Goal: Task Accomplishment & Management: Complete application form

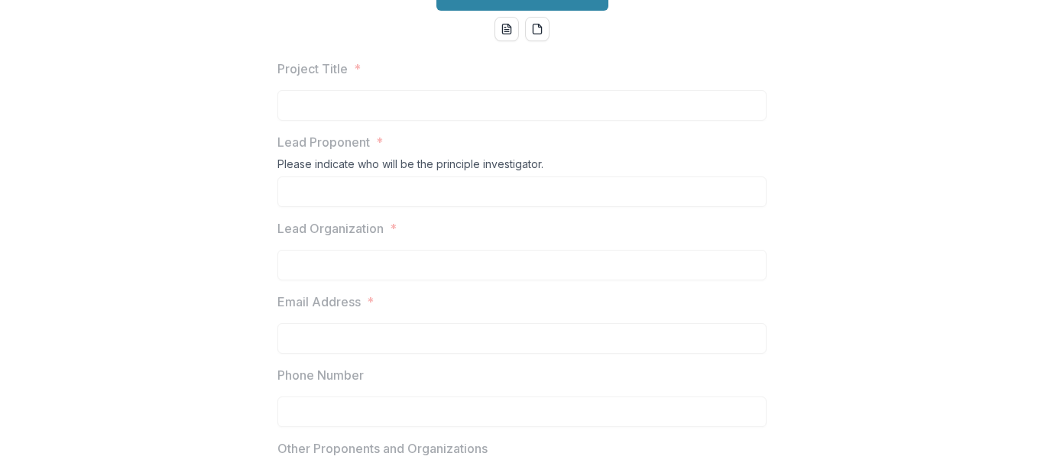
scroll to position [140, 0]
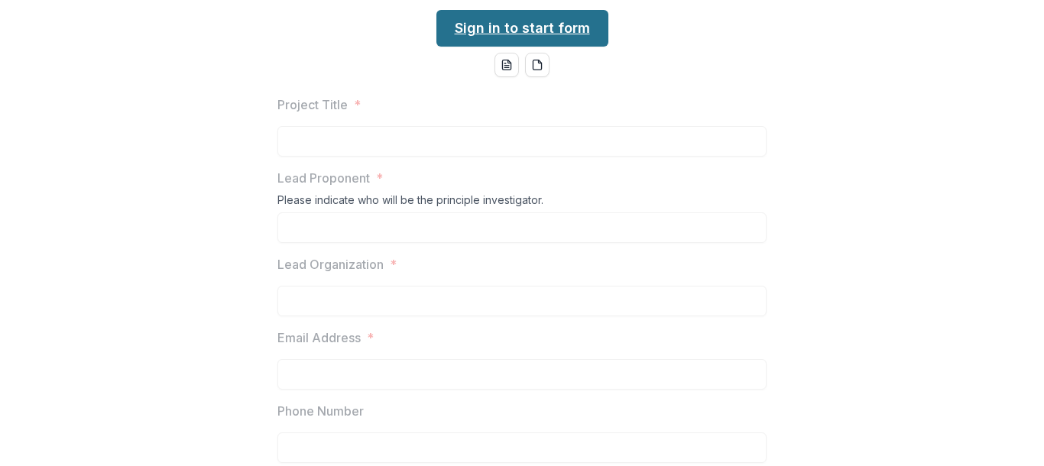
click at [558, 47] on link "Sign in to start form" at bounding box center [523, 28] width 172 height 37
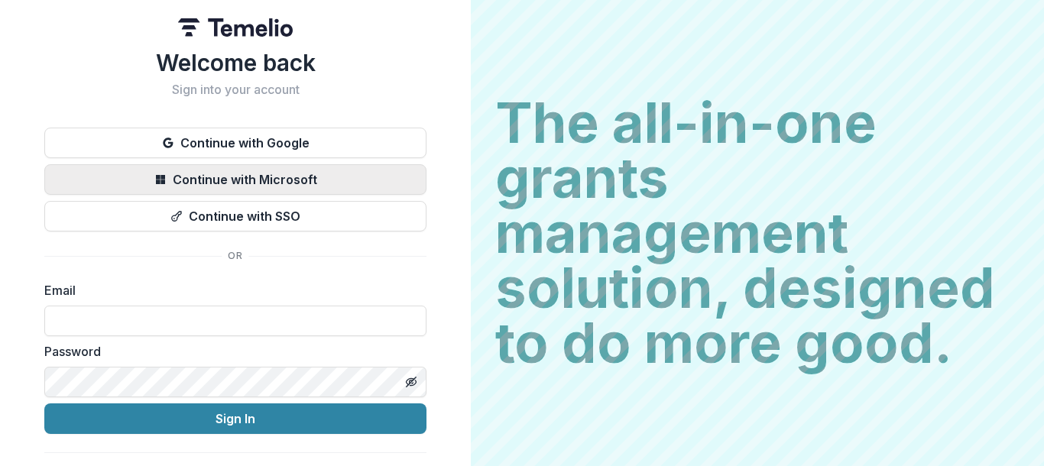
click at [300, 180] on button "Continue with Microsoft" at bounding box center [235, 179] width 382 height 31
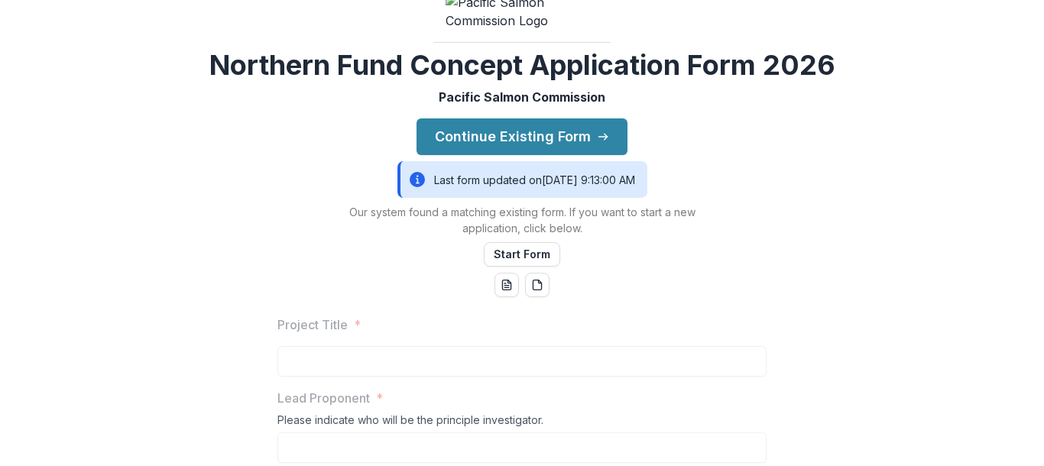
scroll to position [70, 0]
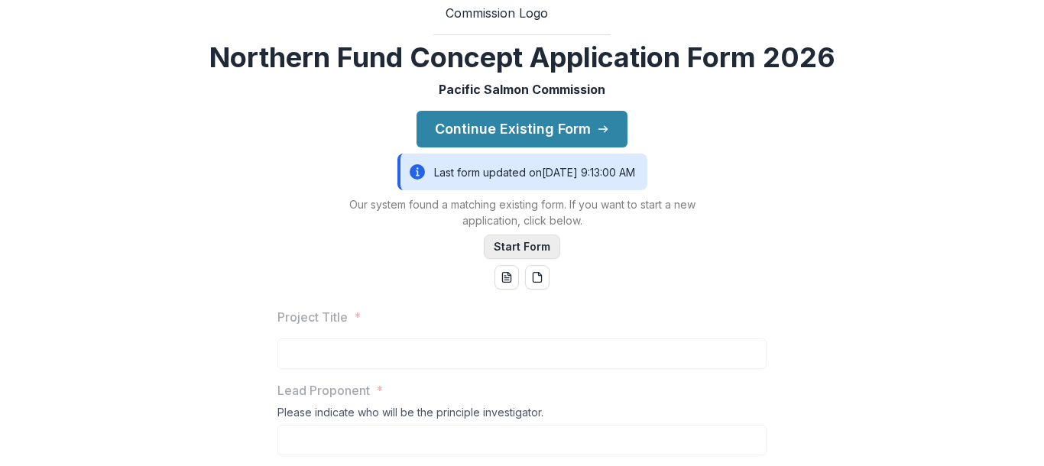
click at [531, 259] on button "Start Form" at bounding box center [522, 247] width 76 height 24
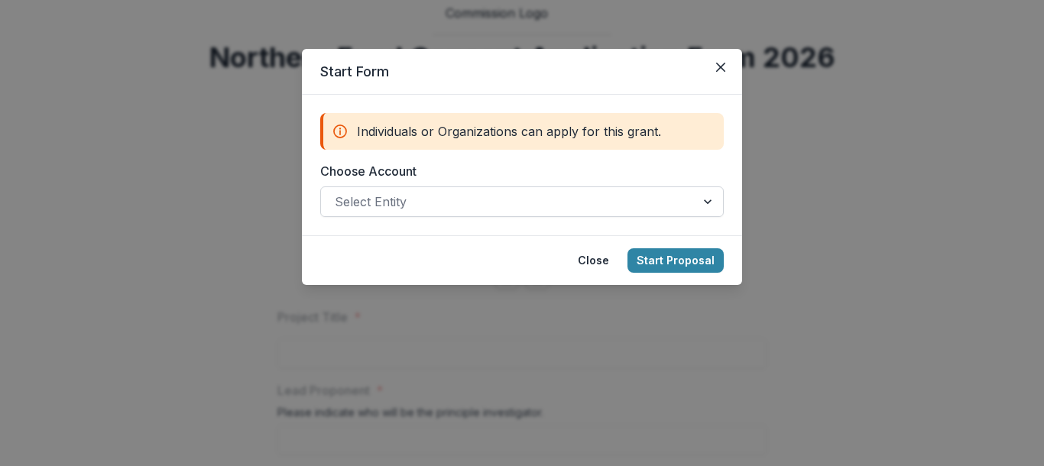
click at [707, 200] on div at bounding box center [710, 201] width 28 height 29
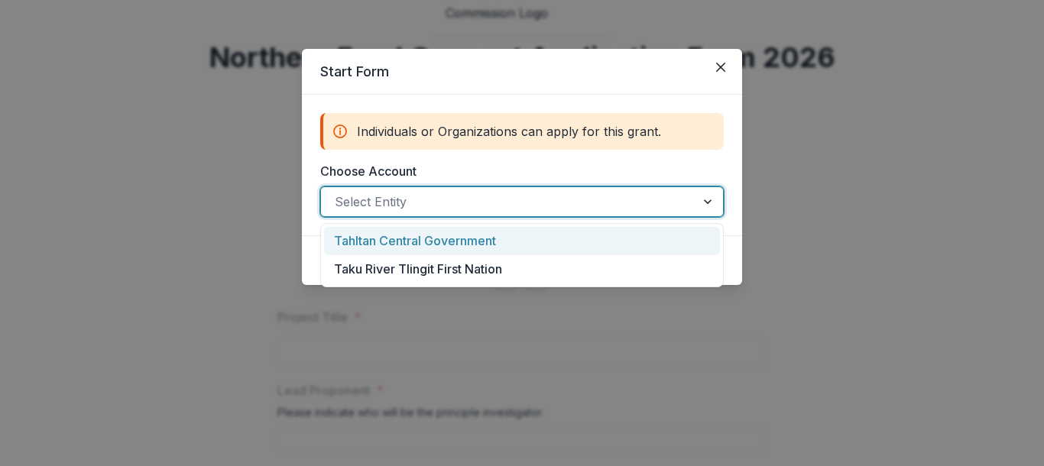
click at [614, 237] on div "Tahltan Central Government" at bounding box center [522, 241] width 396 height 28
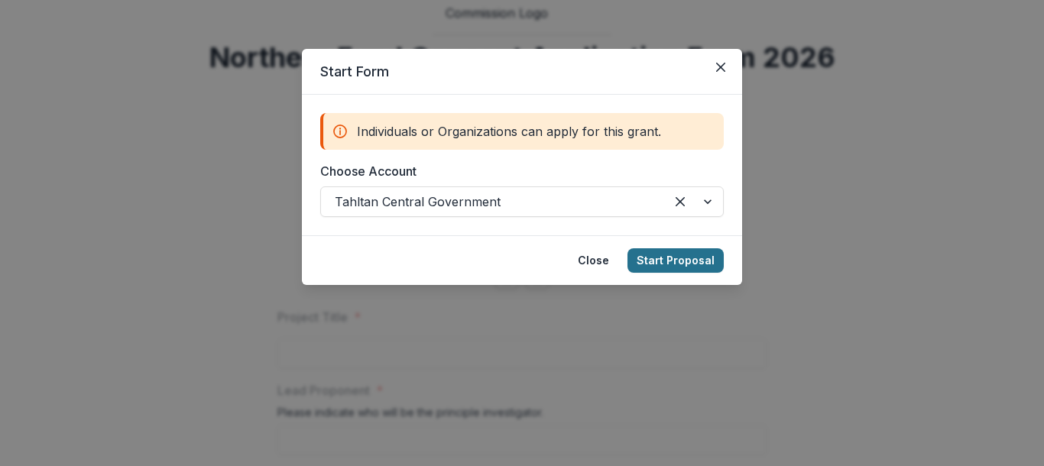
click at [680, 256] on button "Start Proposal" at bounding box center [676, 260] width 96 height 24
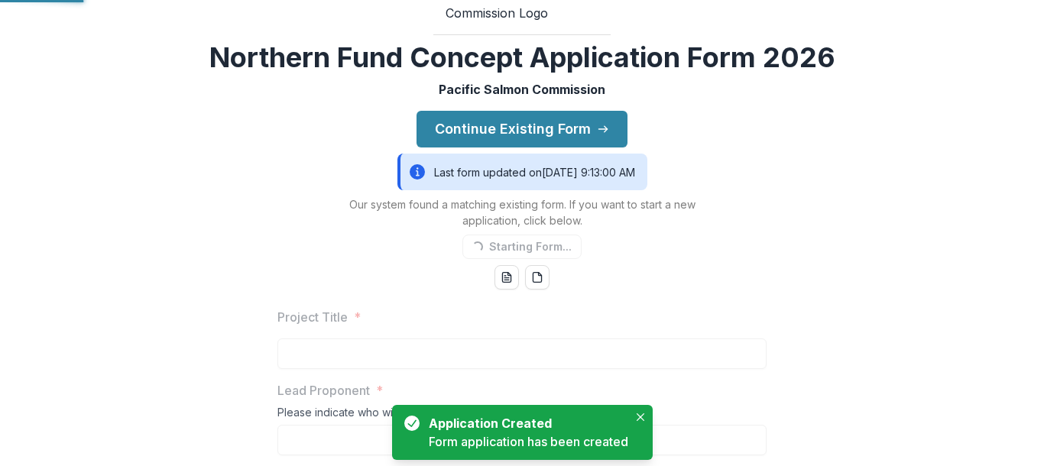
scroll to position [70, 0]
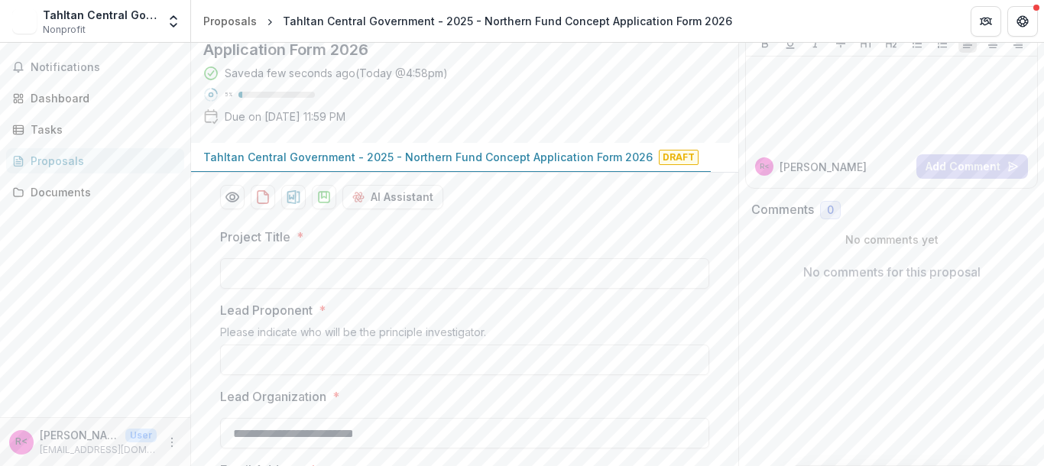
scroll to position [190, 0]
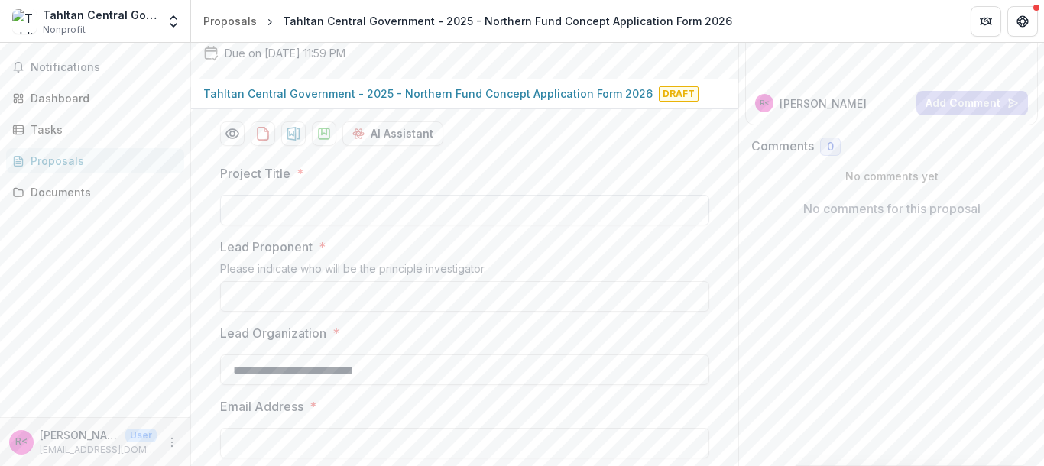
click at [329, 226] on input "Project Title *" at bounding box center [464, 210] width 489 height 31
paste input "**********"
click at [373, 226] on input "**********" at bounding box center [464, 210] width 489 height 31
type input "**********"
click at [506, 256] on label "Lead Proponent *" at bounding box center [460, 247] width 480 height 18
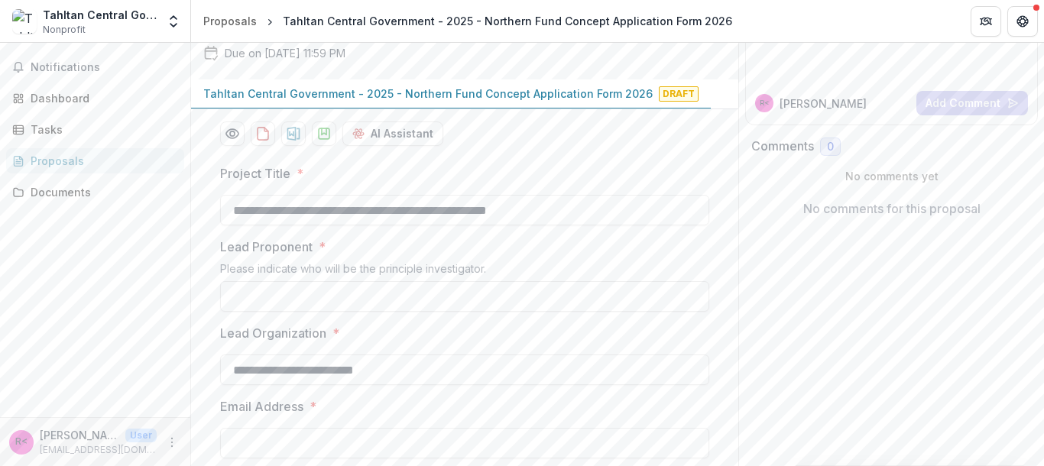
click at [506, 312] on input "Lead Proponent *" at bounding box center [464, 296] width 489 height 31
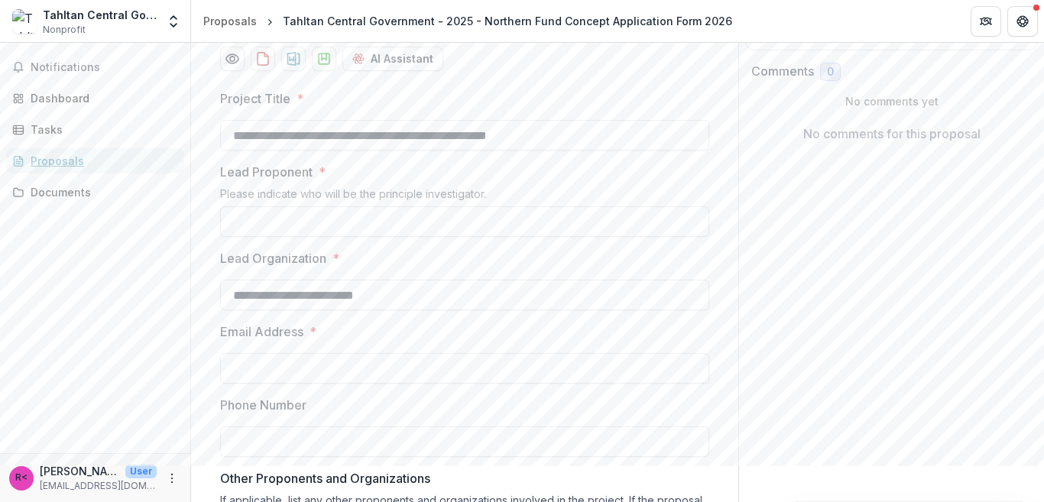
scroll to position [270, 0]
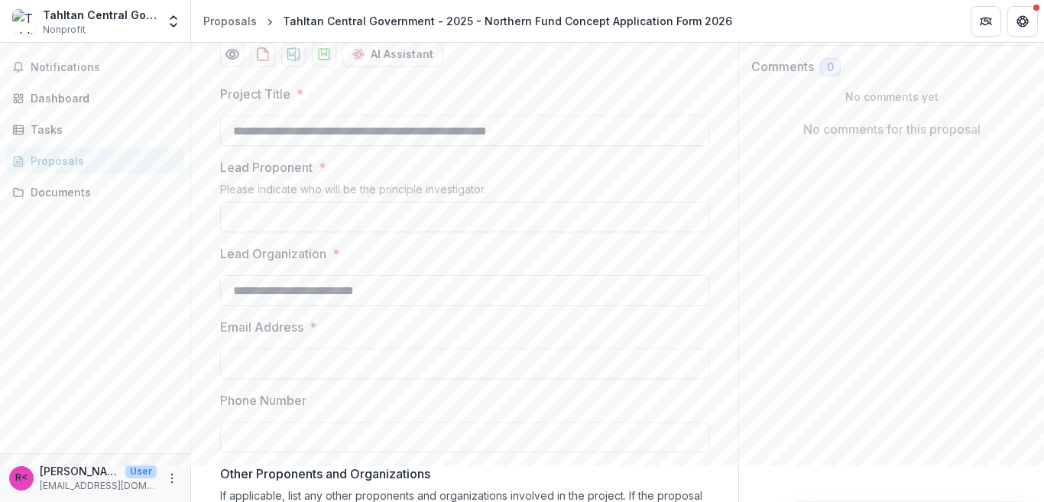
click at [456, 232] on input "Lead Proponent *" at bounding box center [464, 217] width 489 height 31
type input "**********"
click at [444, 306] on input "**********" at bounding box center [464, 290] width 489 height 31
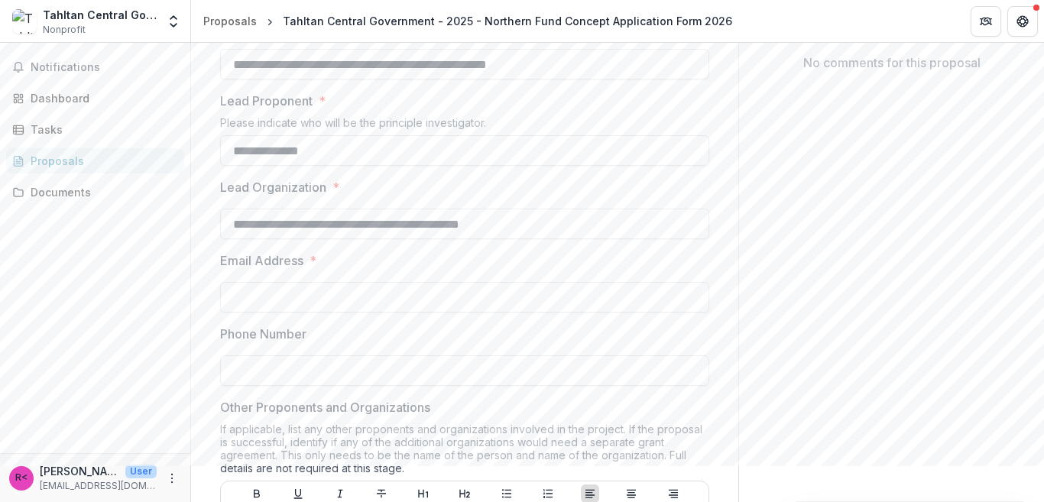
scroll to position [339, 0]
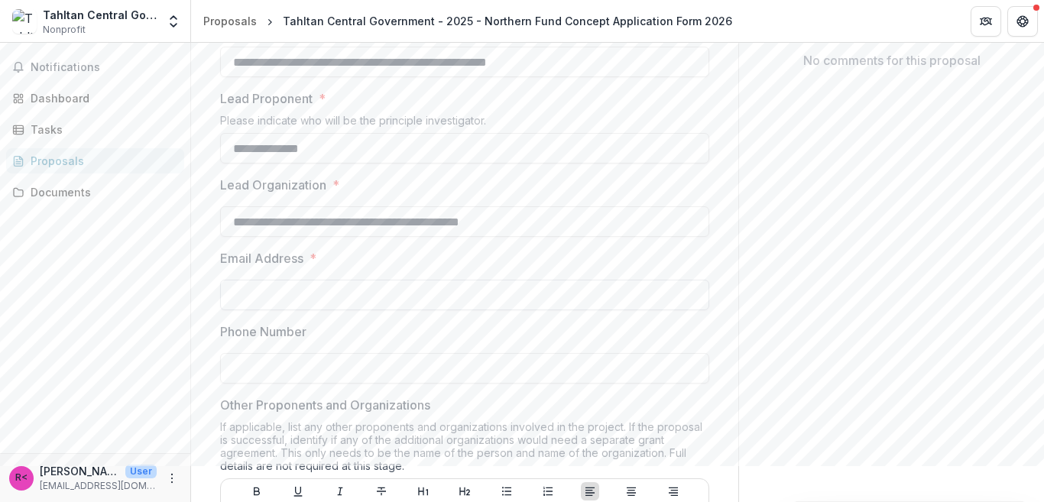
type input "**********"
click at [336, 310] on input "Email Address *" at bounding box center [464, 295] width 489 height 31
paste input "**********"
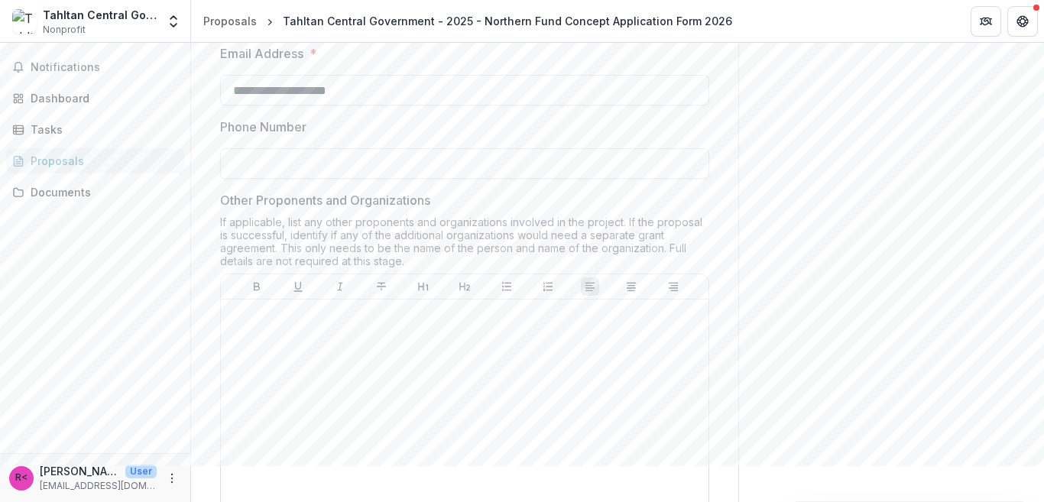
scroll to position [545, 0]
type input "**********"
click at [331, 177] on input "Phone Number" at bounding box center [464, 162] width 489 height 31
paste input "**********"
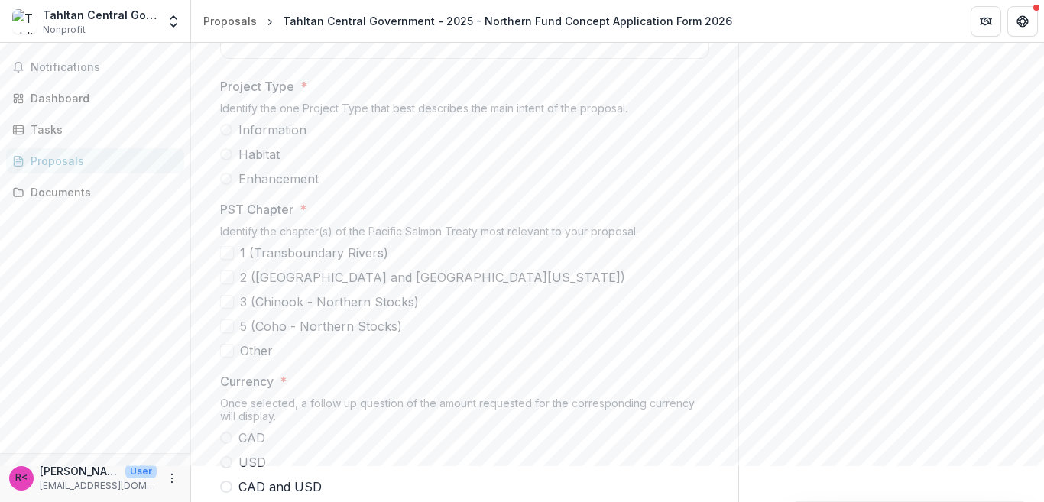
scroll to position [1027, 0]
click at [258, 163] on span "Habitat" at bounding box center [259, 153] width 41 height 18
type input "**********"
click at [223, 259] on span at bounding box center [227, 252] width 14 height 14
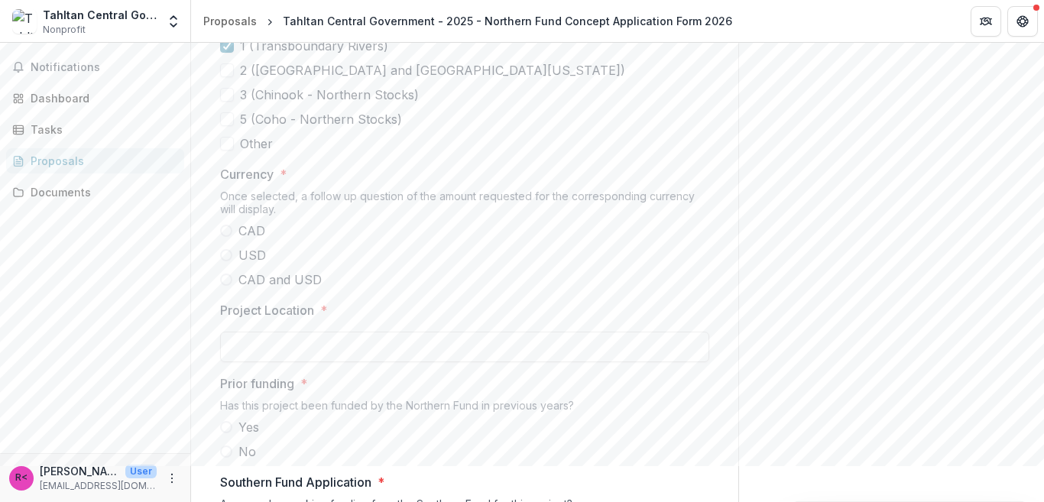
click at [239, 240] on span "CAD" at bounding box center [252, 231] width 27 height 18
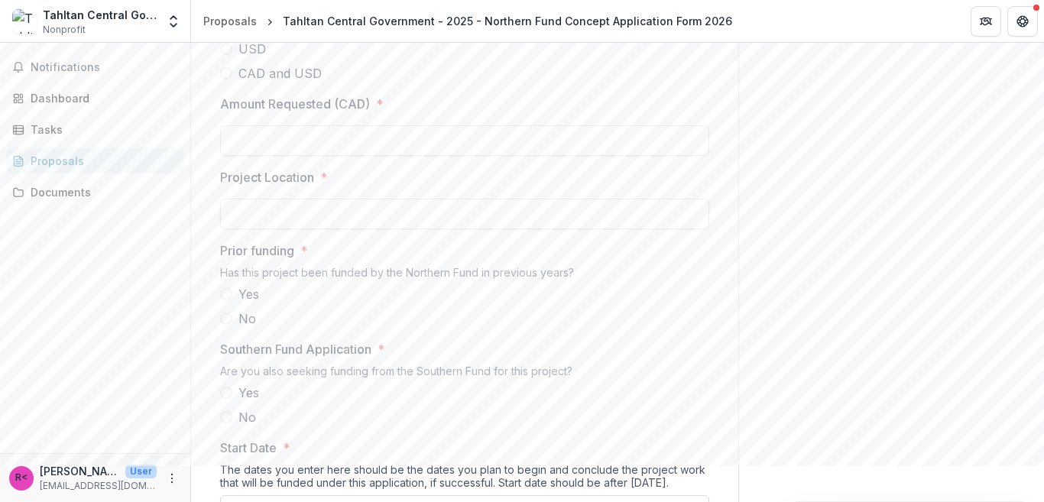
scroll to position [1509, 0]
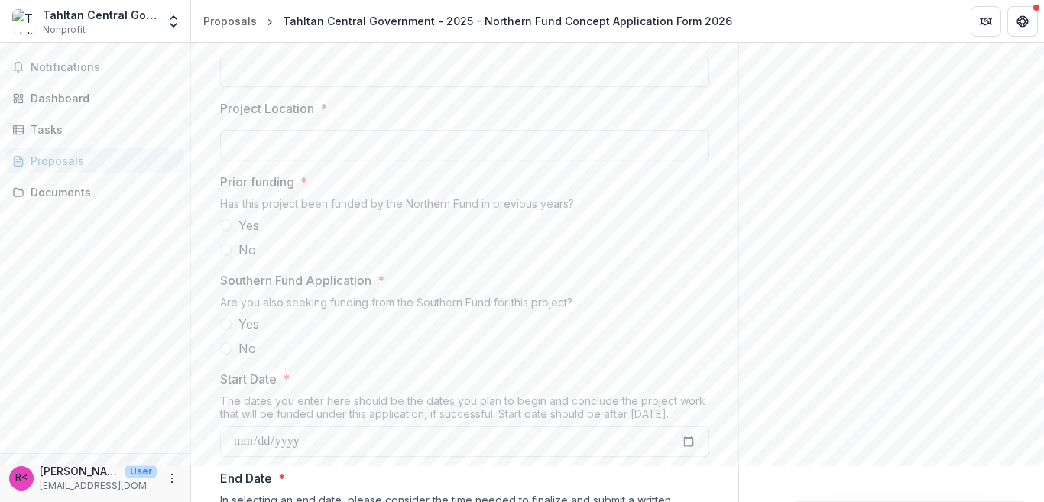
click at [229, 256] on span at bounding box center [226, 250] width 12 height 12
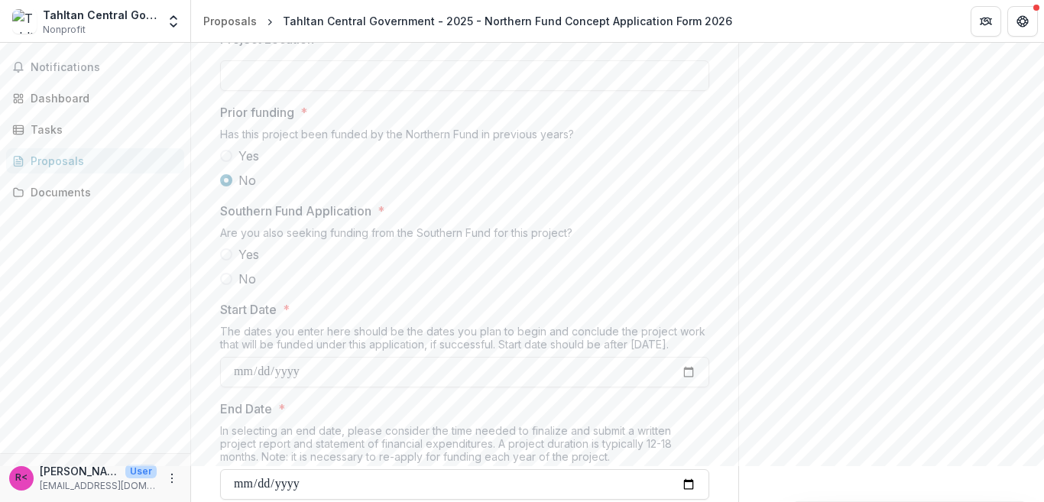
click at [235, 288] on label "No" at bounding box center [464, 279] width 489 height 18
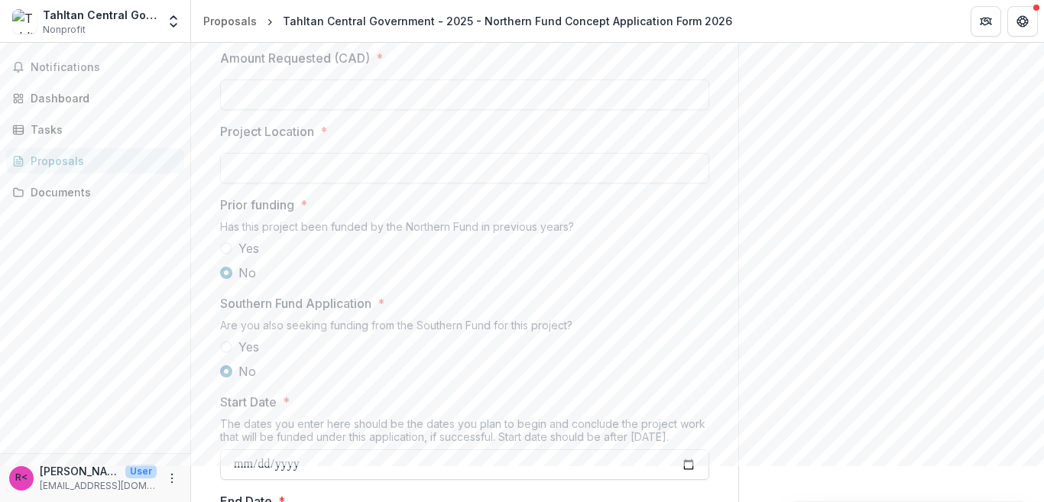
scroll to position [1485, 0]
drag, startPoint x: 518, startPoint y: 134, endPoint x: 482, endPoint y: 113, distance: 42.1
click at [481, 13] on label "USD" at bounding box center [464, 4] width 489 height 18
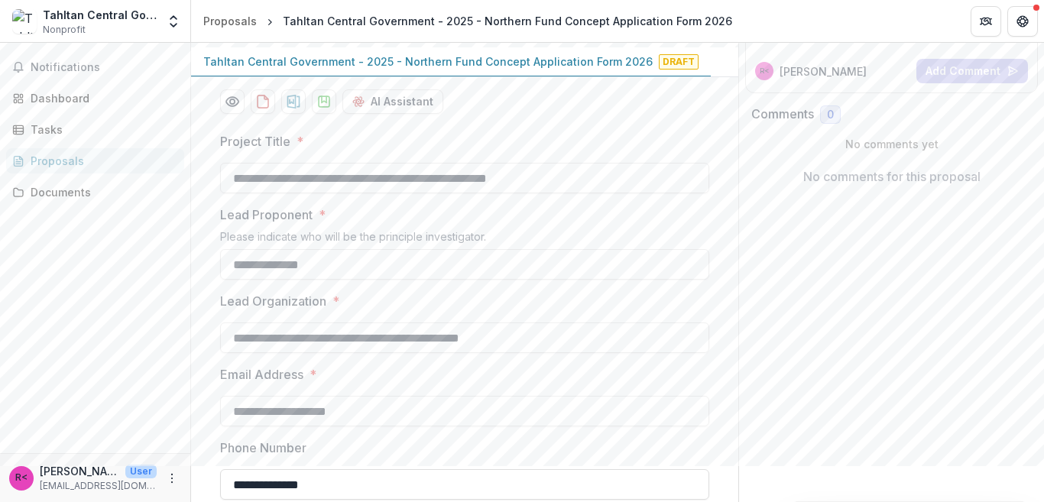
scroll to position [0, 0]
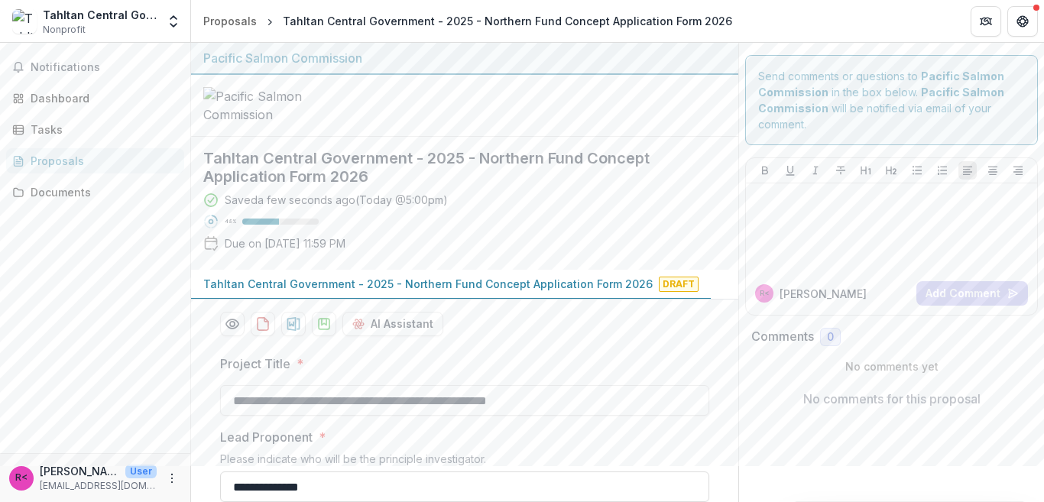
click at [76, 159] on div "Proposals" at bounding box center [101, 161] width 141 height 16
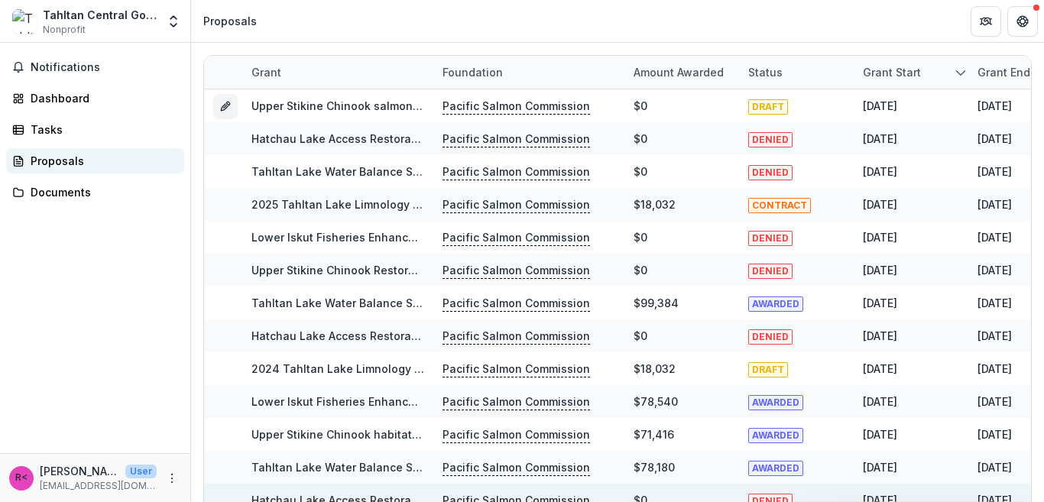
click at [72, 160] on div "Proposals" at bounding box center [101, 161] width 141 height 16
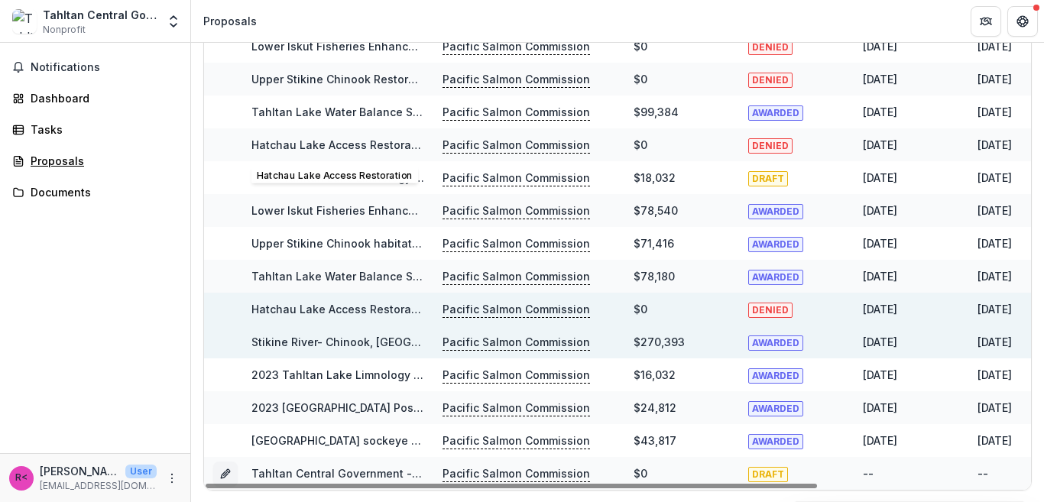
scroll to position [192, 0]
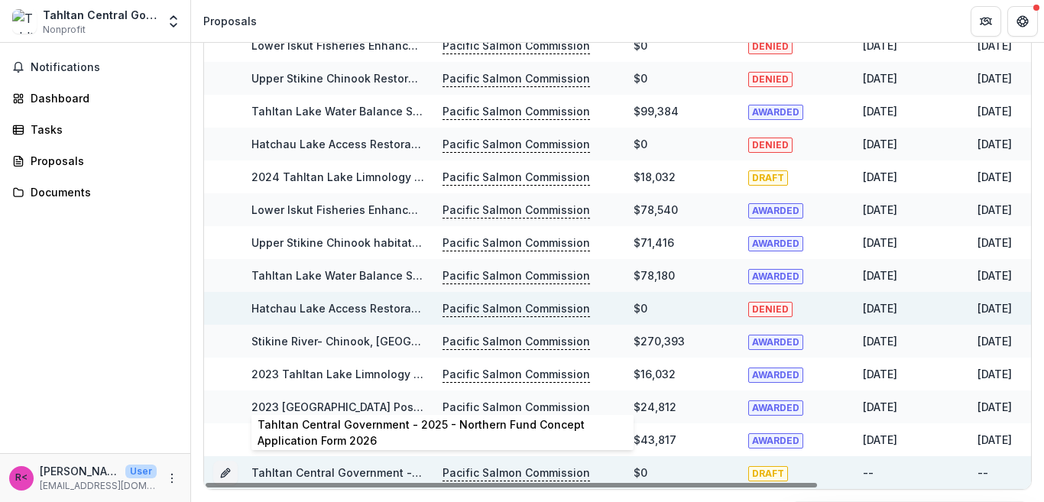
click at [362, 466] on link "Tahltan Central Government - 2025 - Northern Fund Concept Application Form 2026" at bounding box center [477, 472] width 450 height 13
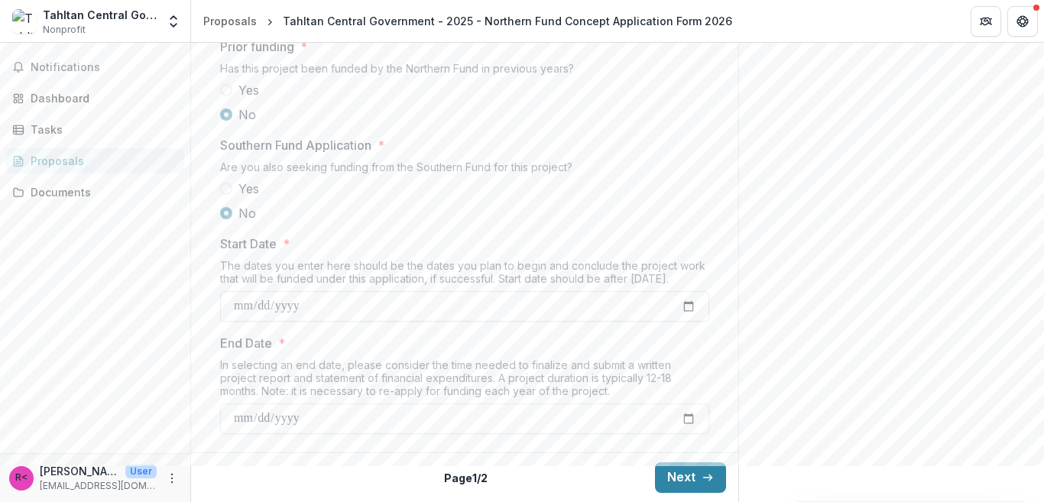
scroll to position [1761, 0]
click at [393, 304] on input "Start Date *" at bounding box center [464, 306] width 489 height 31
type input "**********"
click at [339, 420] on input "End Date *" at bounding box center [464, 419] width 489 height 31
type input "**********"
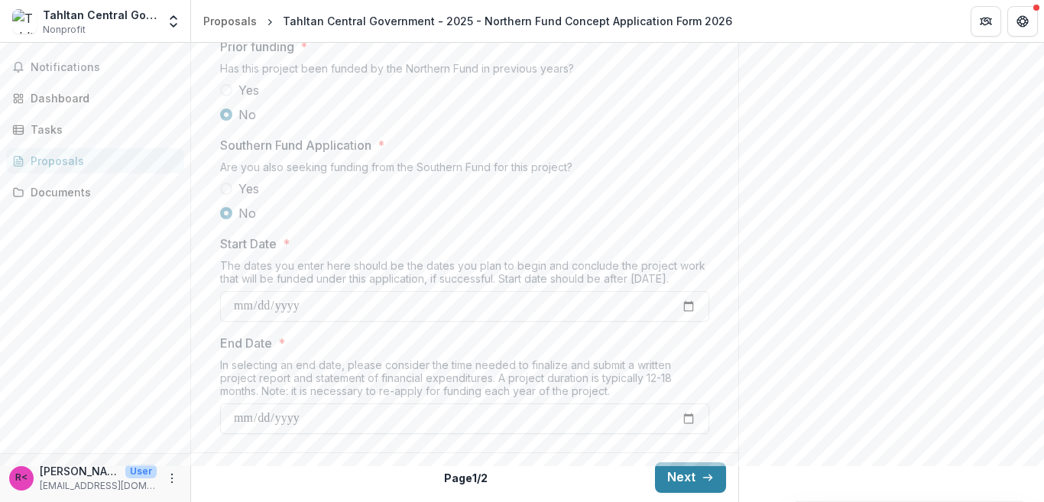
click at [322, 415] on input "**********" at bounding box center [464, 419] width 489 height 31
type input "**********"
click at [677, 466] on button "Next" at bounding box center [690, 478] width 71 height 31
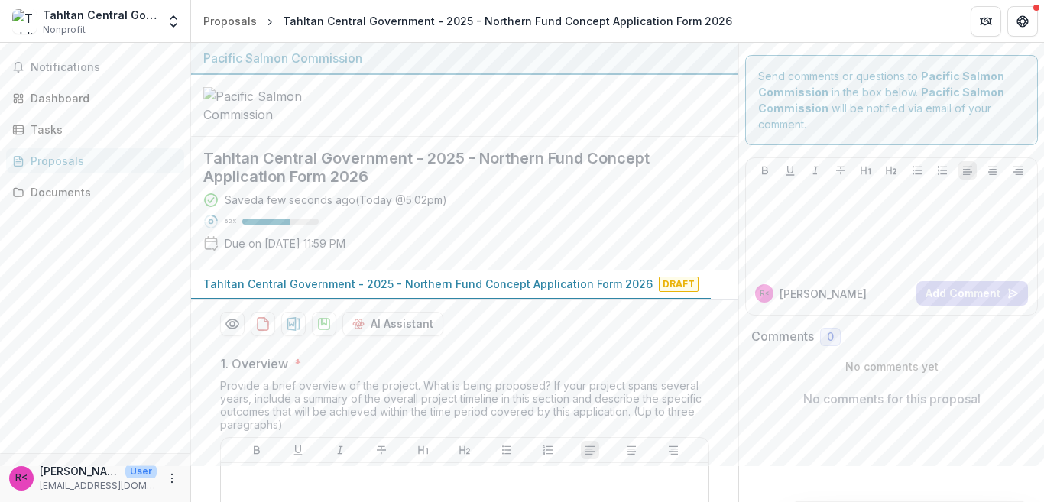
scroll to position [0, 0]
click at [64, 164] on div "Proposals" at bounding box center [101, 161] width 141 height 16
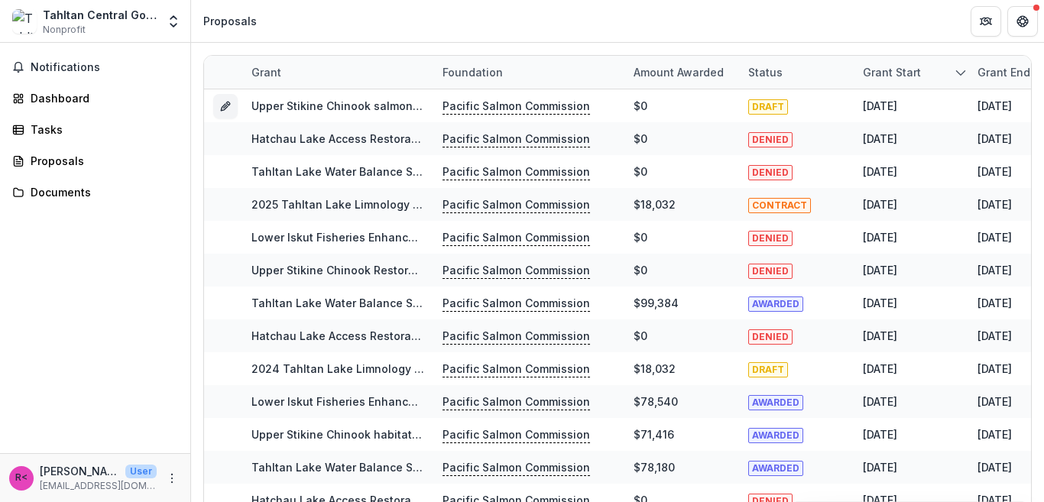
click at [953, 70] on div "Grant start" at bounding box center [911, 72] width 115 height 33
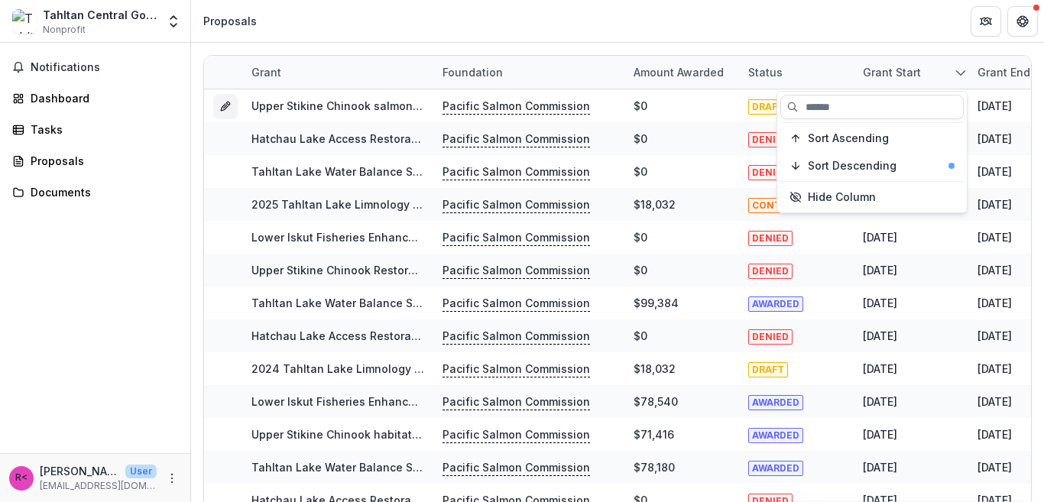
drag, startPoint x: 901, startPoint y: 69, endPoint x: 819, endPoint y: 42, distance: 86.8
click at [819, 44] on div "Grant Foundation Amount awarded Status Grant start Grant end Due Date Report Du…" at bounding box center [617, 368] width 853 height 651
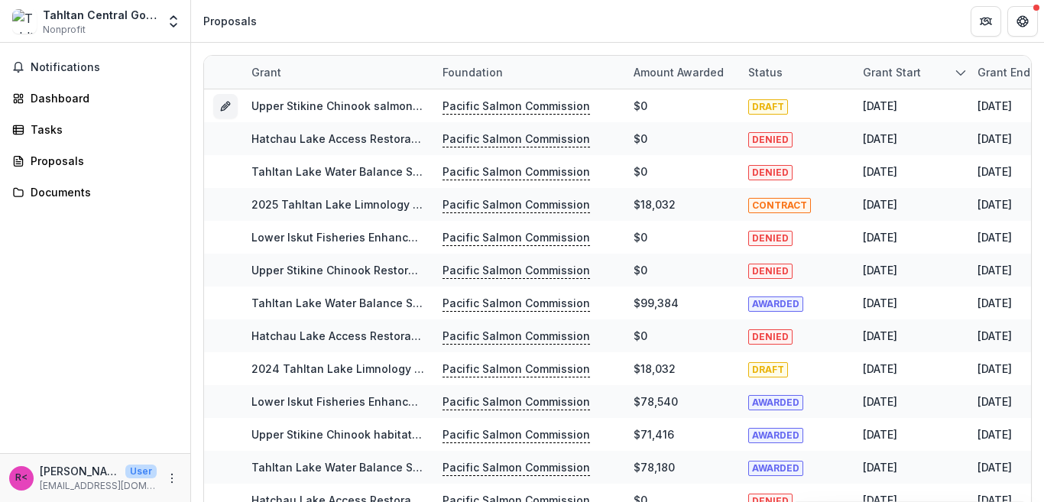
click at [889, 73] on div "Grant start" at bounding box center [892, 72] width 76 height 16
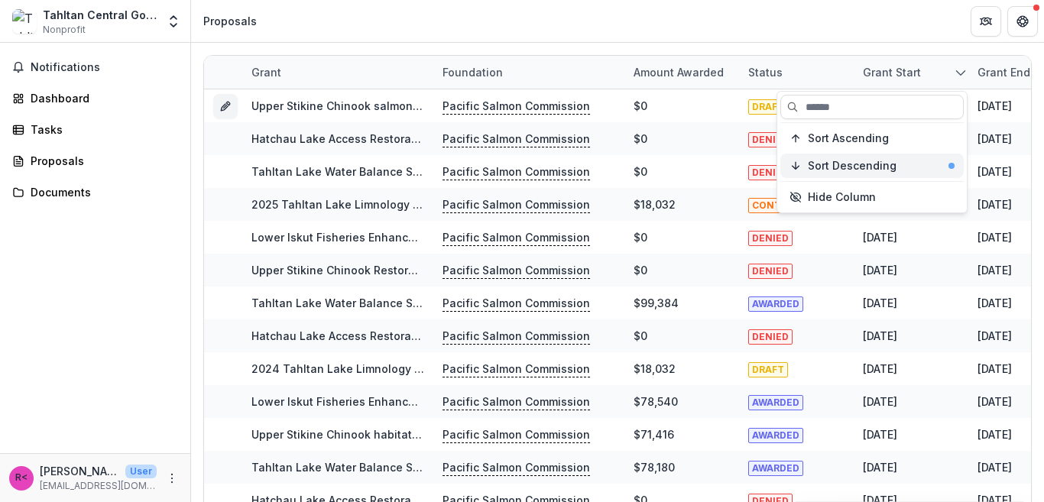
click at [879, 161] on span "Sort Descending" at bounding box center [852, 166] width 89 height 13
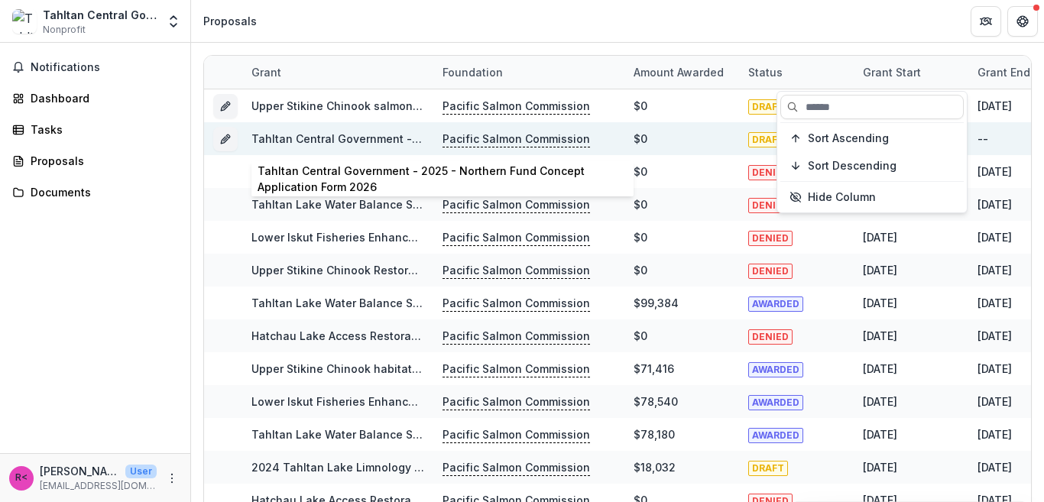
click at [372, 139] on link "Tahltan Central Government - 2025 - Northern Fund Concept Application Form 2026" at bounding box center [477, 138] width 450 height 13
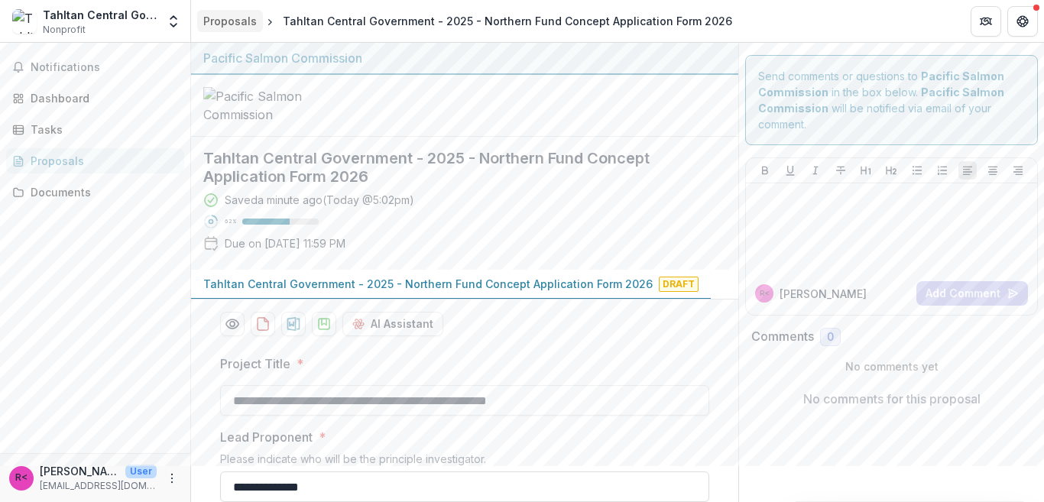
click at [238, 24] on div "Proposals" at bounding box center [230, 21] width 54 height 16
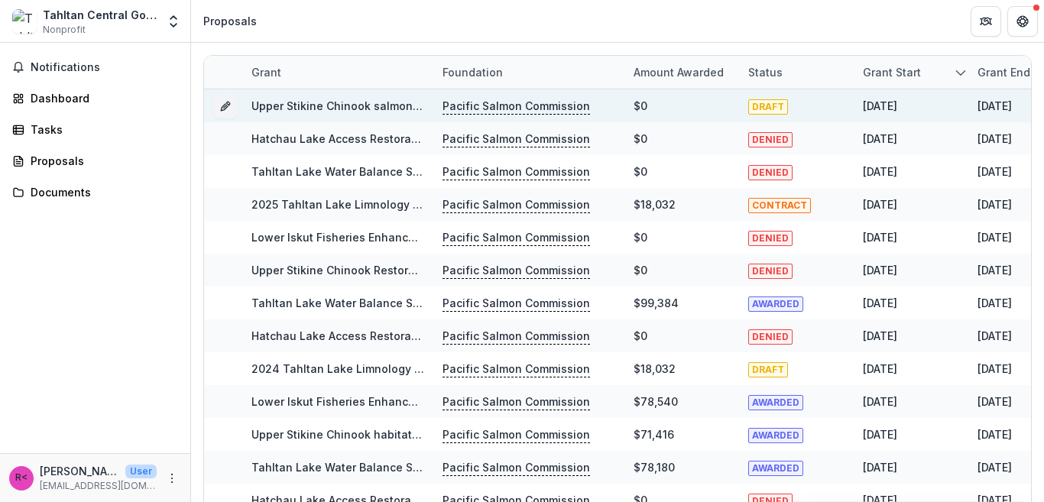
click at [330, 106] on link "Upper Stikine Chinook salmon rebuilding" at bounding box center [361, 105] width 219 height 13
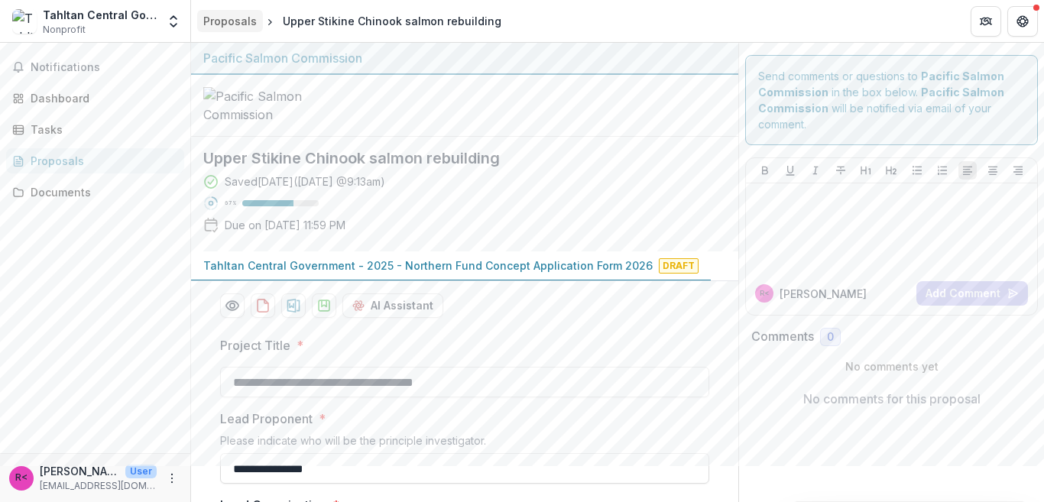
click at [235, 22] on div "Proposals" at bounding box center [230, 21] width 54 height 16
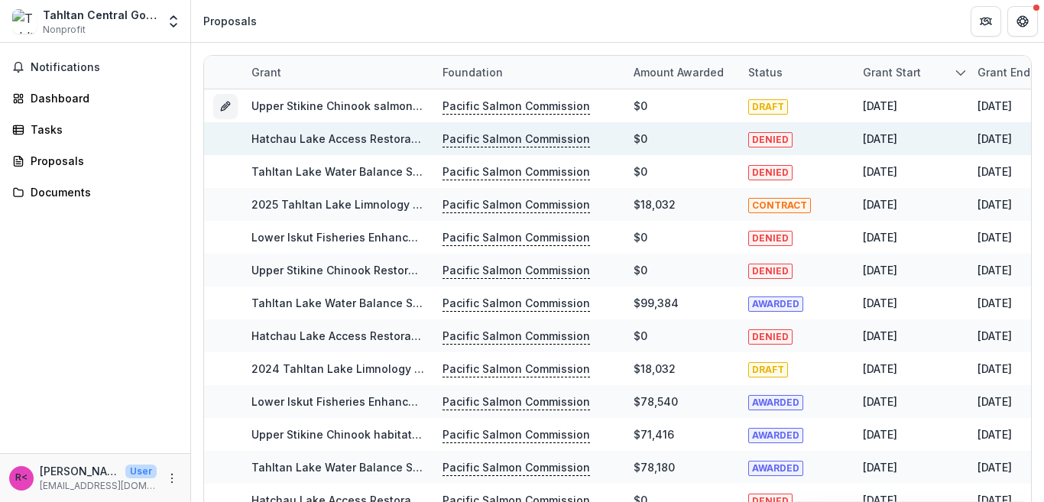
click at [372, 136] on link "Hatchau Lake Access Restoration" at bounding box center [342, 138] width 180 height 13
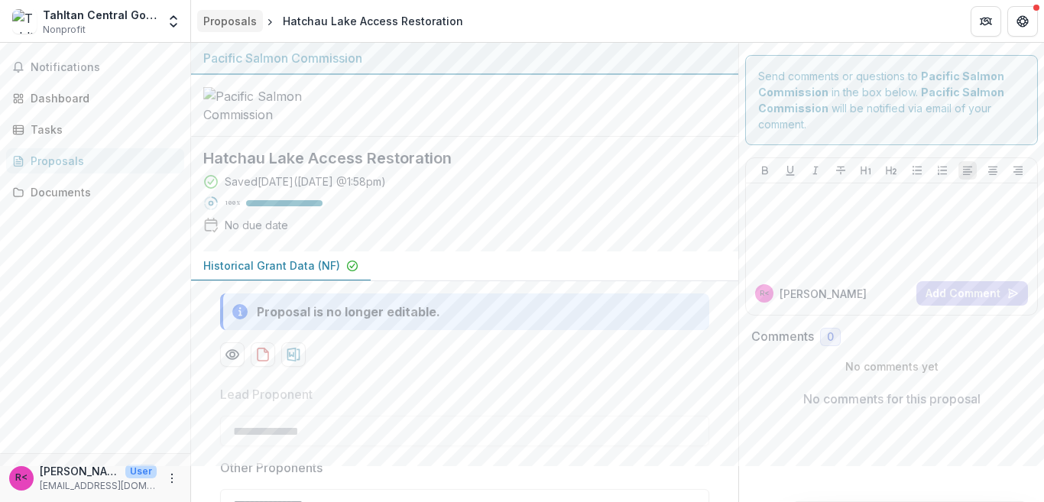
click at [214, 26] on div "Proposals" at bounding box center [230, 21] width 54 height 16
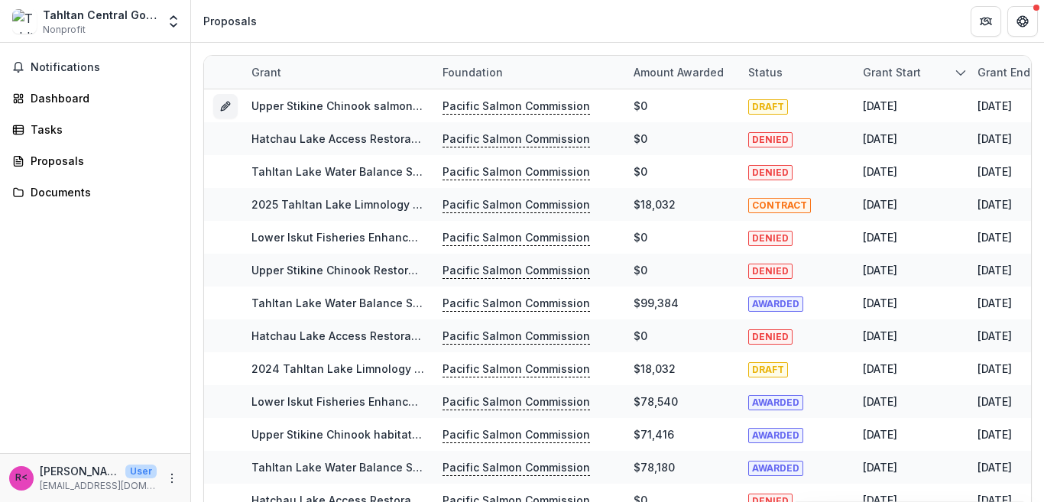
click at [903, 73] on div "Grant start" at bounding box center [892, 72] width 76 height 16
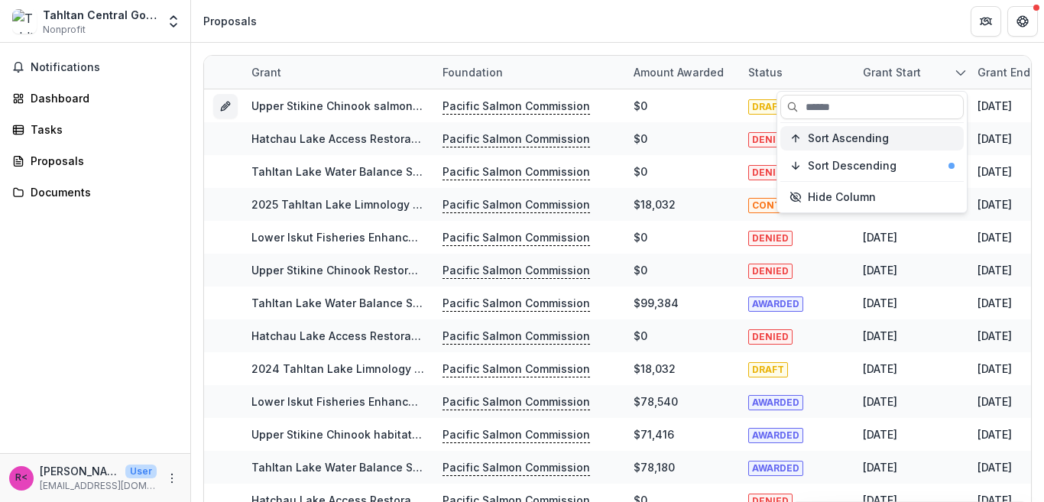
click at [881, 138] on span "Sort Ascending" at bounding box center [848, 138] width 81 height 13
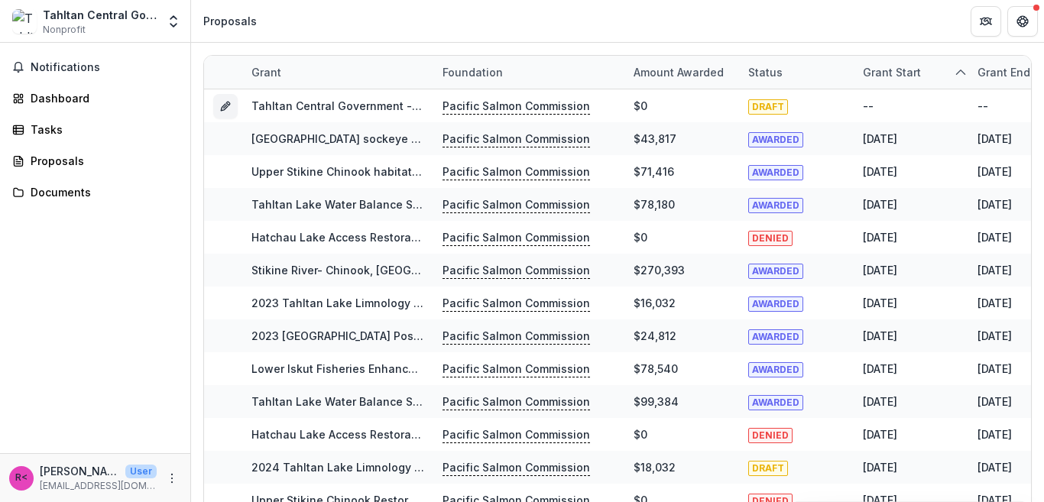
click at [846, 23] on header "Proposals" at bounding box center [617, 21] width 853 height 42
click at [898, 73] on div "Grant start" at bounding box center [892, 72] width 76 height 16
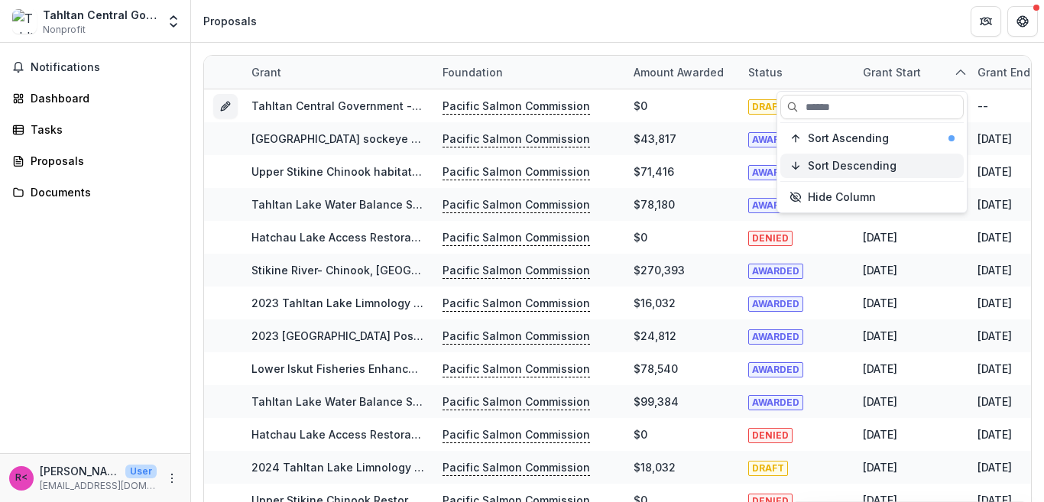
click at [885, 164] on span "Sort Descending" at bounding box center [852, 166] width 89 height 13
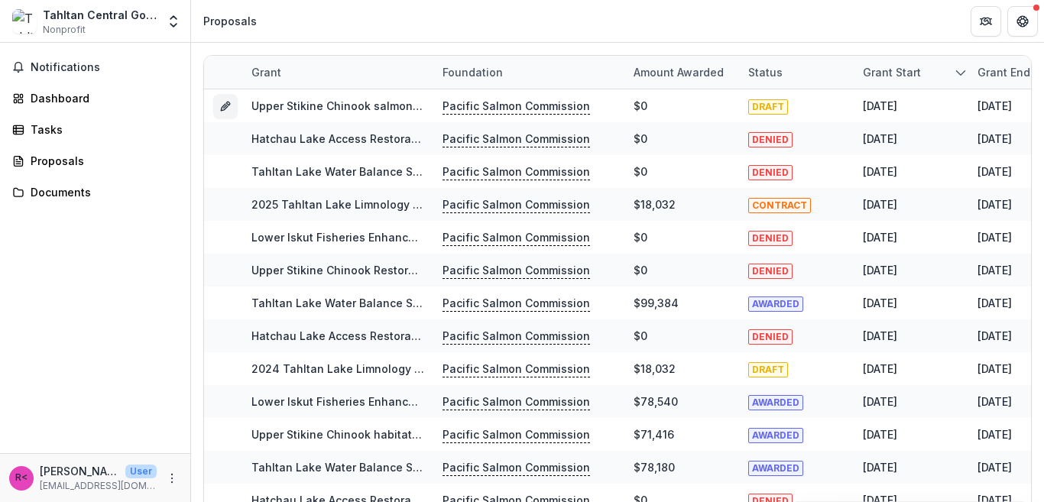
click at [761, 22] on header "Proposals" at bounding box center [617, 21] width 853 height 42
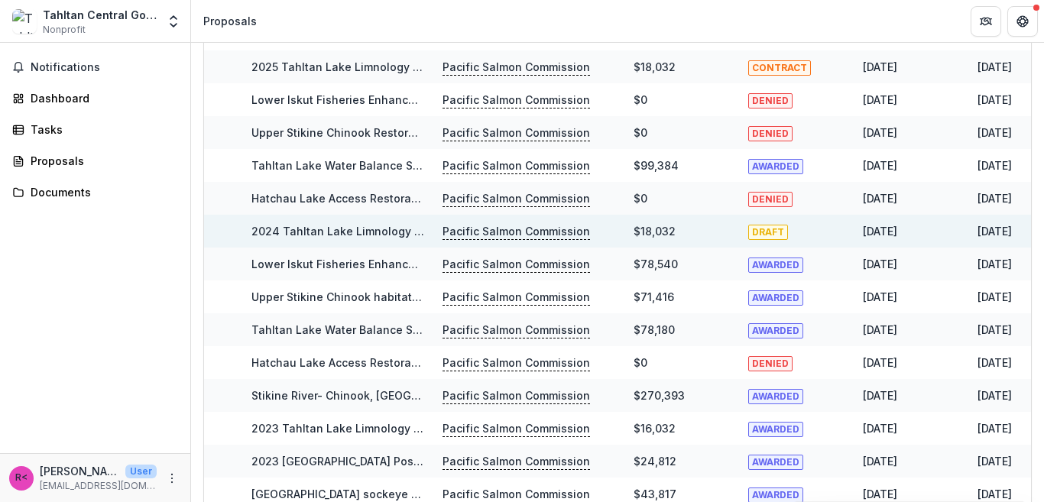
scroll to position [192, 0]
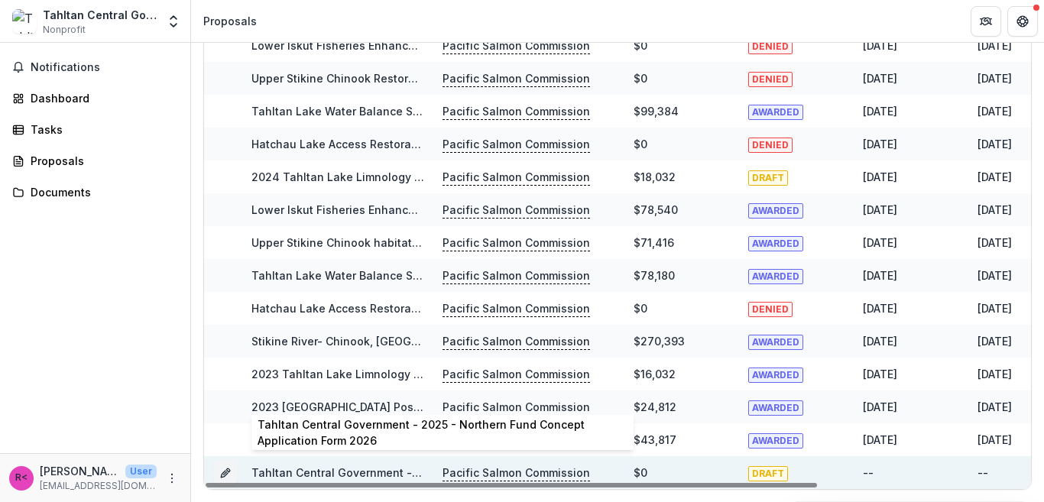
click at [377, 466] on link "Tahltan Central Government - 2025 - Northern Fund Concept Application Form 2026" at bounding box center [477, 472] width 450 height 13
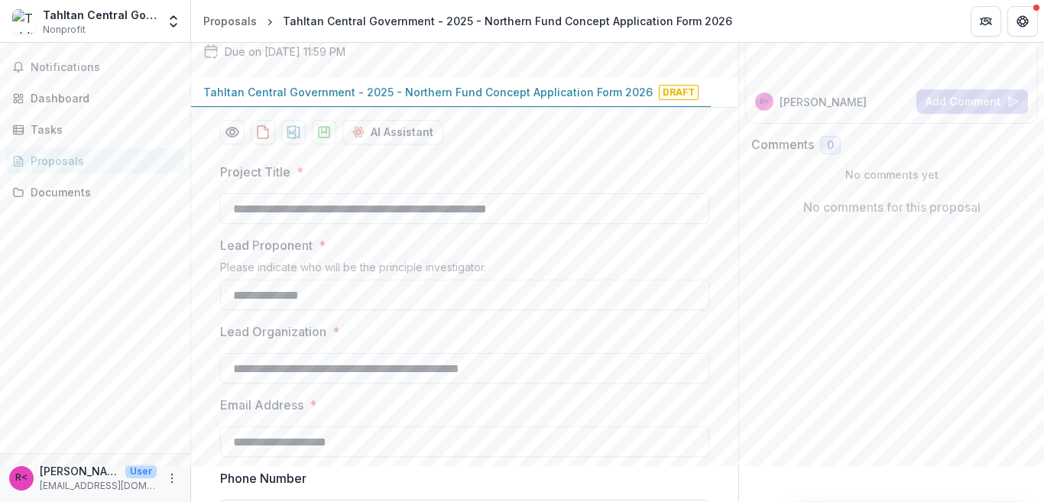
drag, startPoint x: 355, startPoint y: 93, endPoint x: 327, endPoint y: 89, distance: 27.8
drag, startPoint x: 364, startPoint y: 103, endPoint x: 196, endPoint y: 85, distance: 168.4
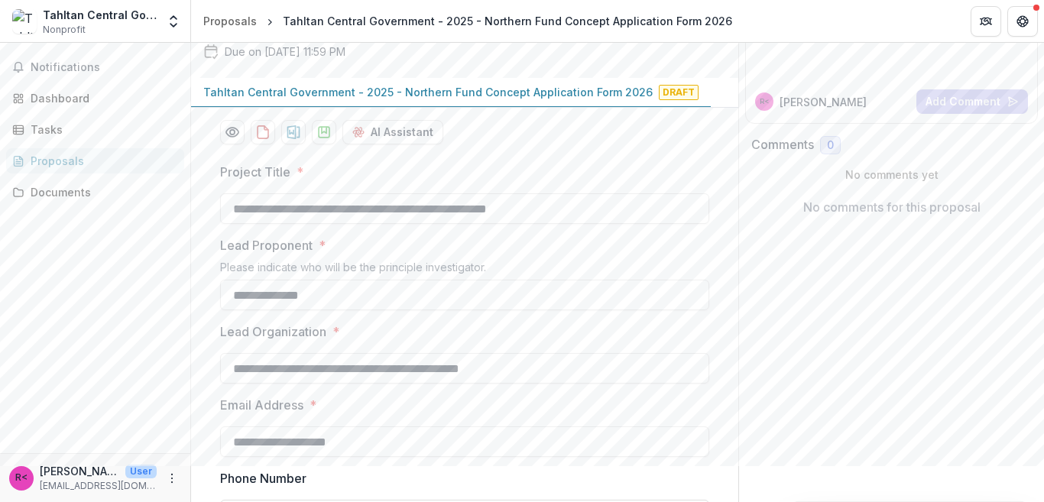
click at [196, 78] on div "Tahltan Central Government - 2025 - Northern Fund Concept Application Form 2026…" at bounding box center [452, 11] width 523 height 133
click at [463, 100] on p "Tahltan Central Government - 2025 - Northern Fund Concept Application Form 2026" at bounding box center [428, 92] width 450 height 16
click at [670, 100] on span "Draft" at bounding box center [679, 92] width 40 height 15
click at [108, 163] on div "Proposals" at bounding box center [101, 161] width 141 height 16
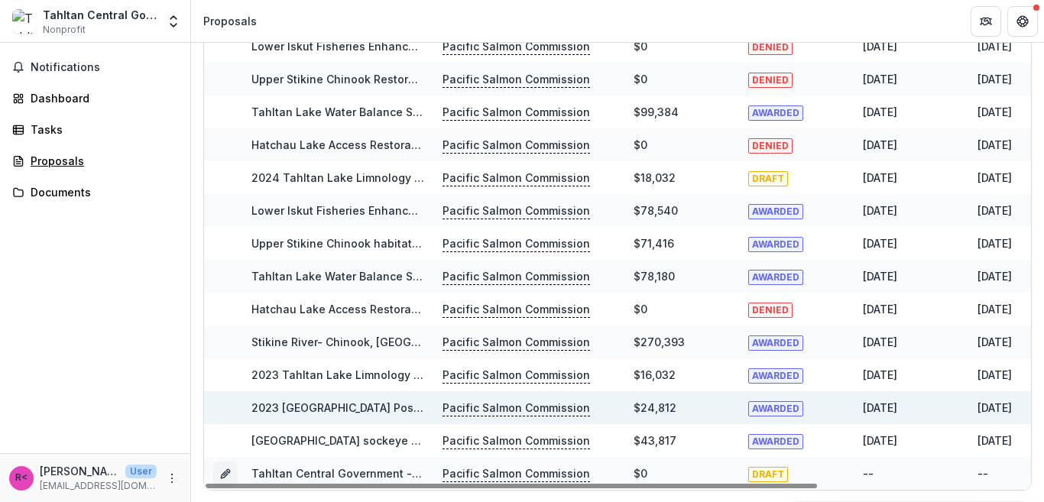
scroll to position [192, 0]
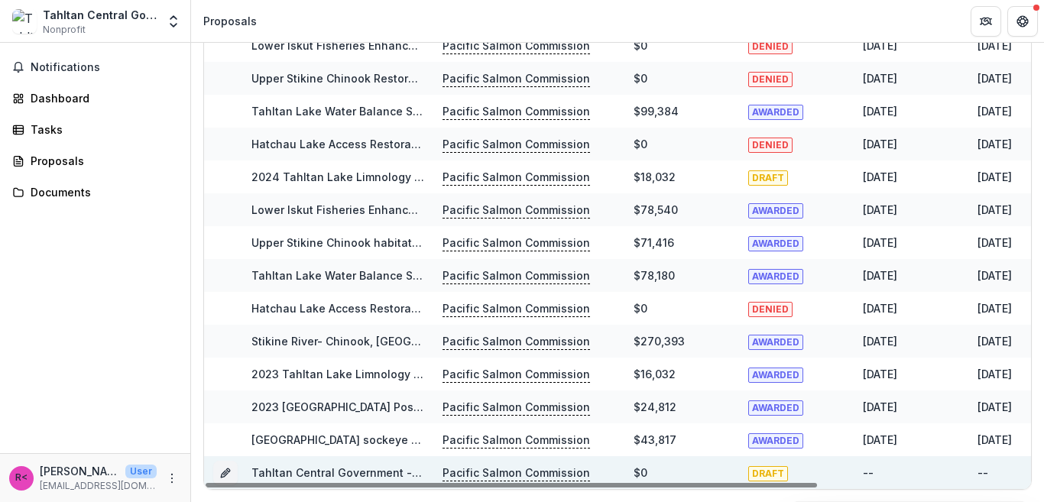
click at [379, 466] on link "Tahltan Central Government - 2025 - Northern Fund Concept Application Form 2026" at bounding box center [477, 472] width 450 height 13
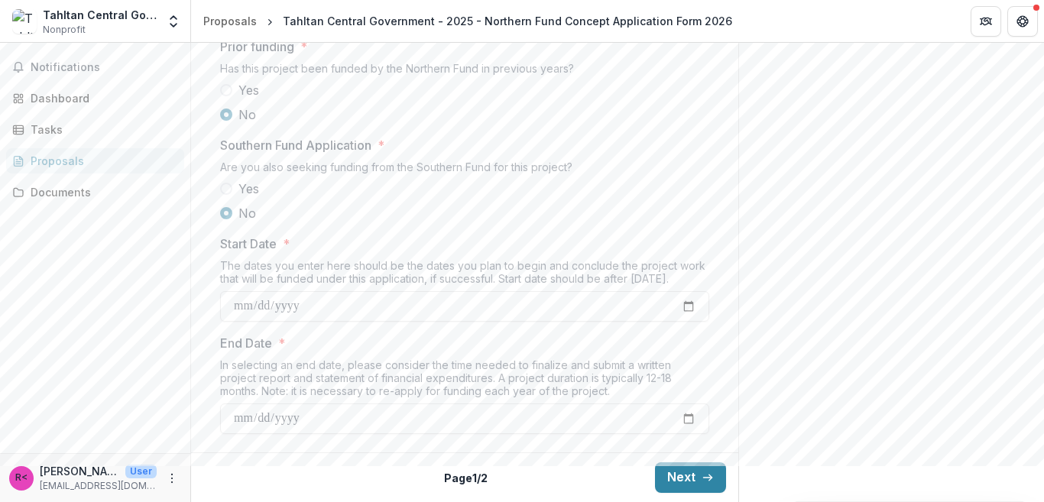
scroll to position [1761, 0]
click at [655, 466] on button "Next" at bounding box center [690, 478] width 71 height 31
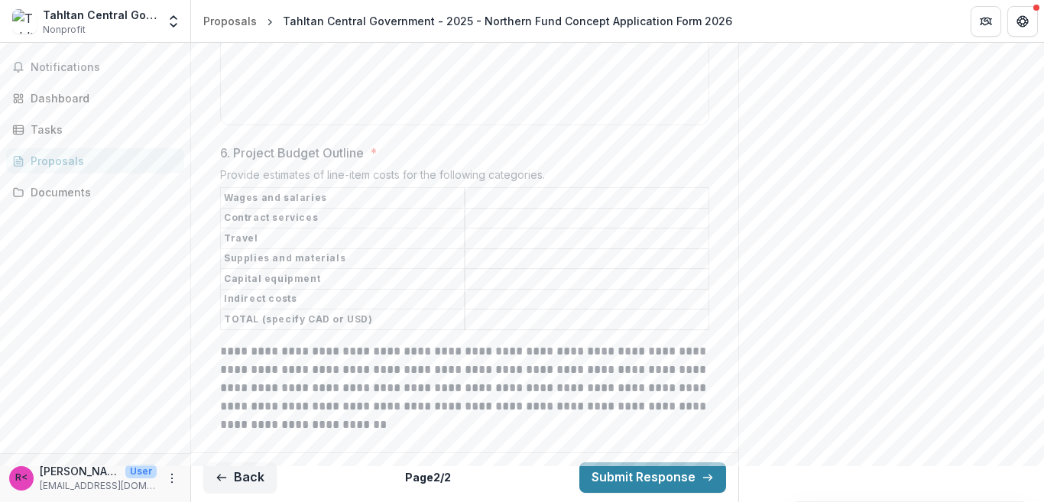
scroll to position [2062, 0]
click at [243, 466] on button "Back" at bounding box center [239, 478] width 73 height 31
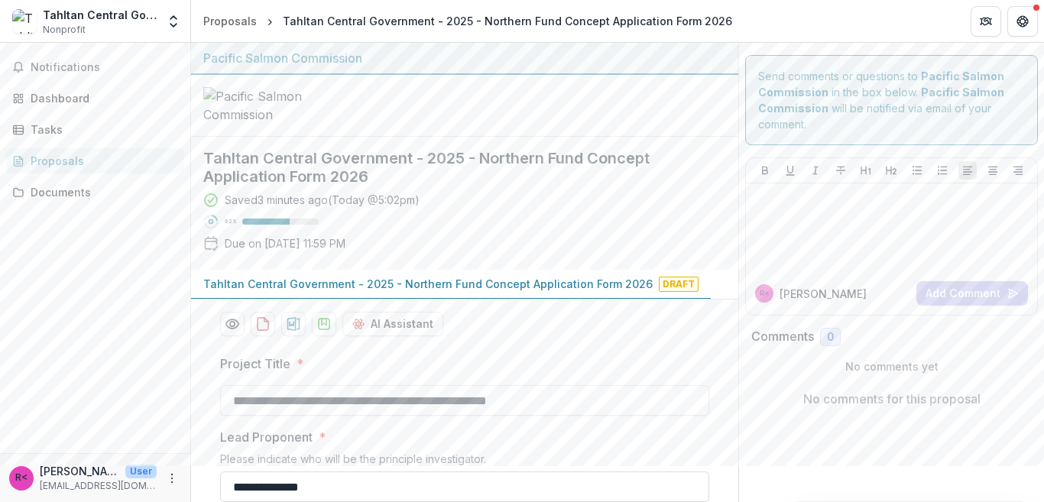
scroll to position [0, 0]
click at [97, 161] on div "Proposals" at bounding box center [101, 161] width 141 height 16
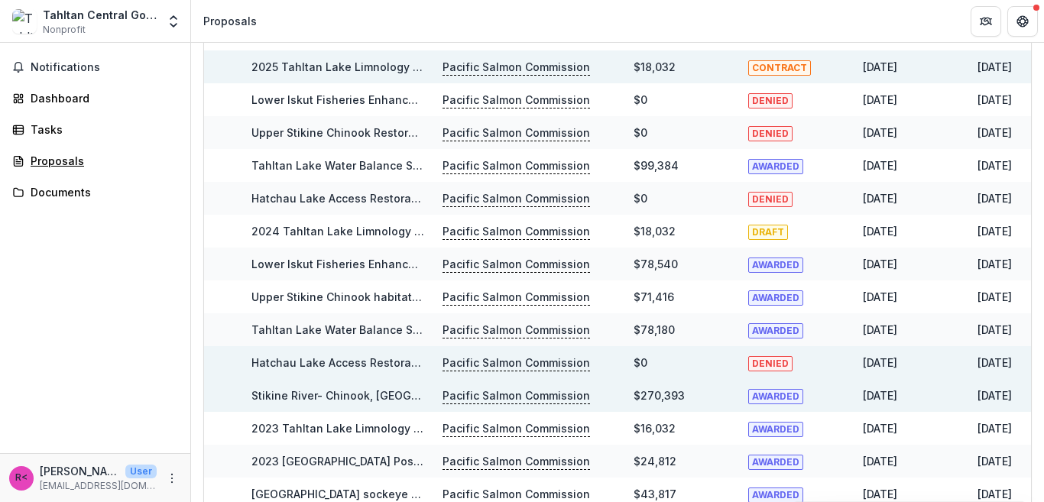
scroll to position [192, 0]
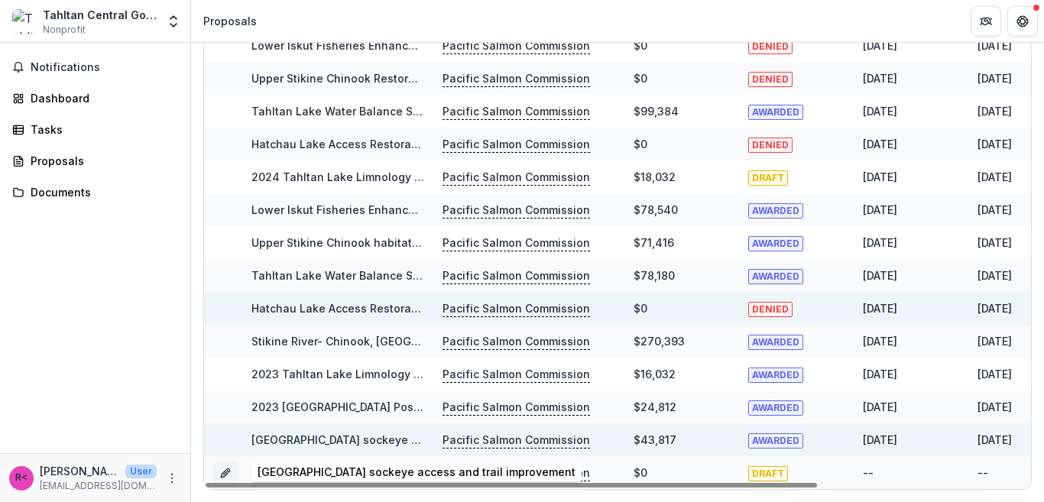
click at [395, 440] on link "[GEOGRAPHIC_DATA] sockeye access and trail improvement" at bounding box center [411, 439] width 318 height 13
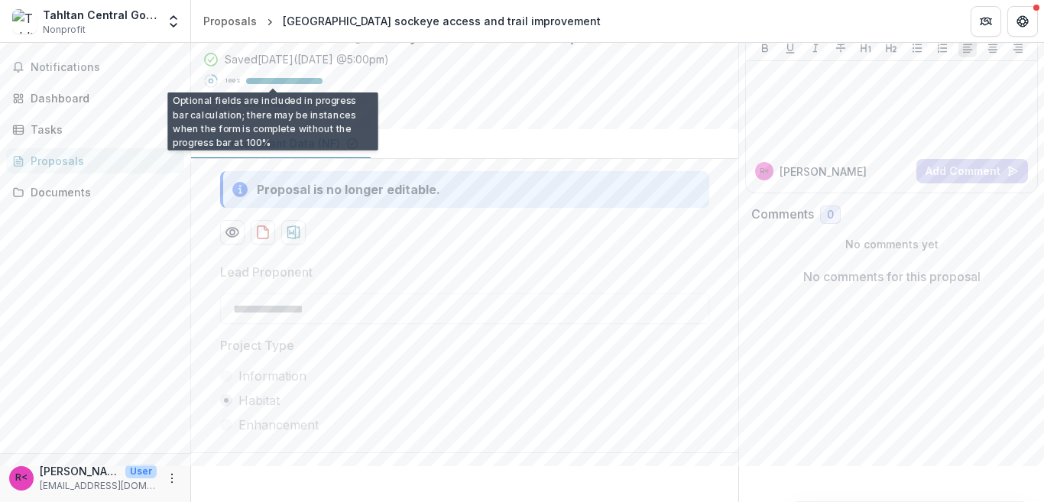
scroll to position [239, 0]
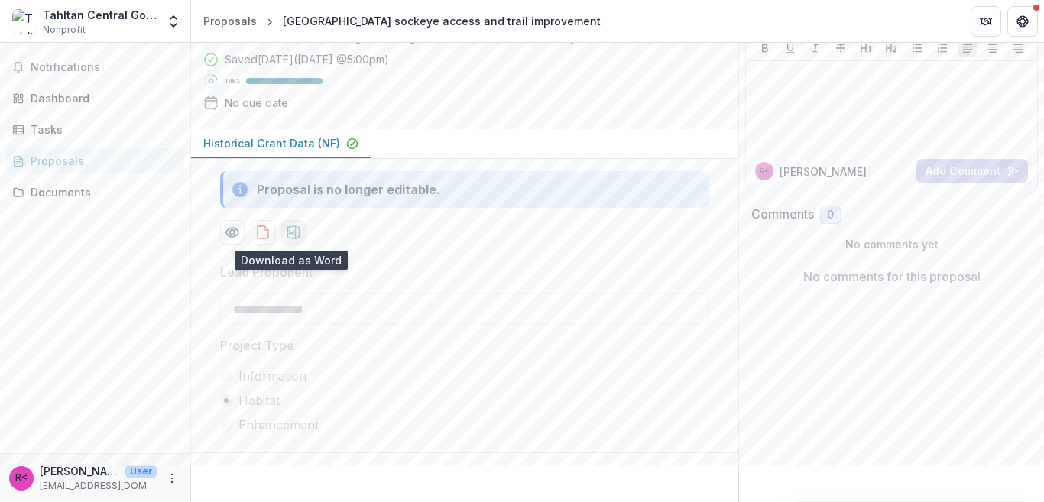
click at [287, 230] on icon "download-proposal" at bounding box center [293, 233] width 13 height 14
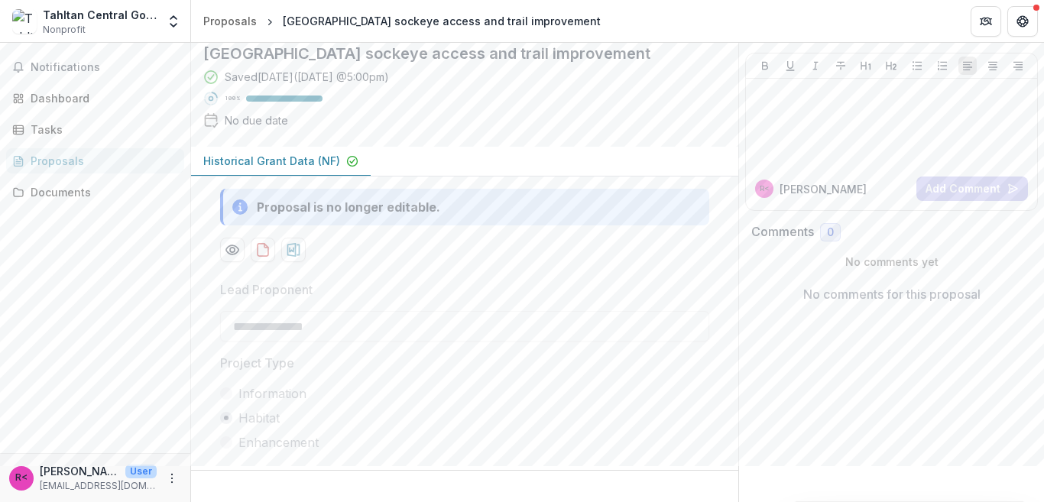
scroll to position [101, 0]
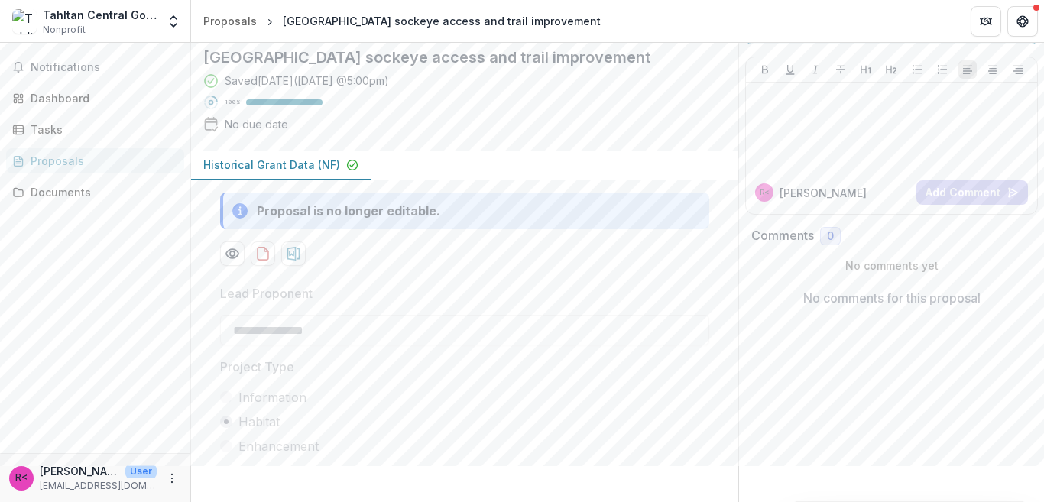
click at [308, 173] on p "Historical Grant Data (NF)" at bounding box center [271, 165] width 137 height 16
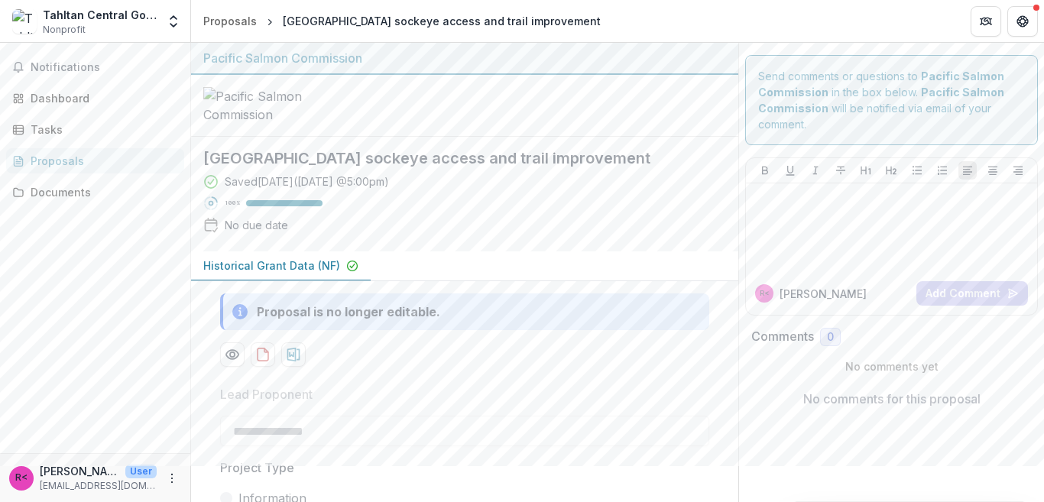
scroll to position [0, 0]
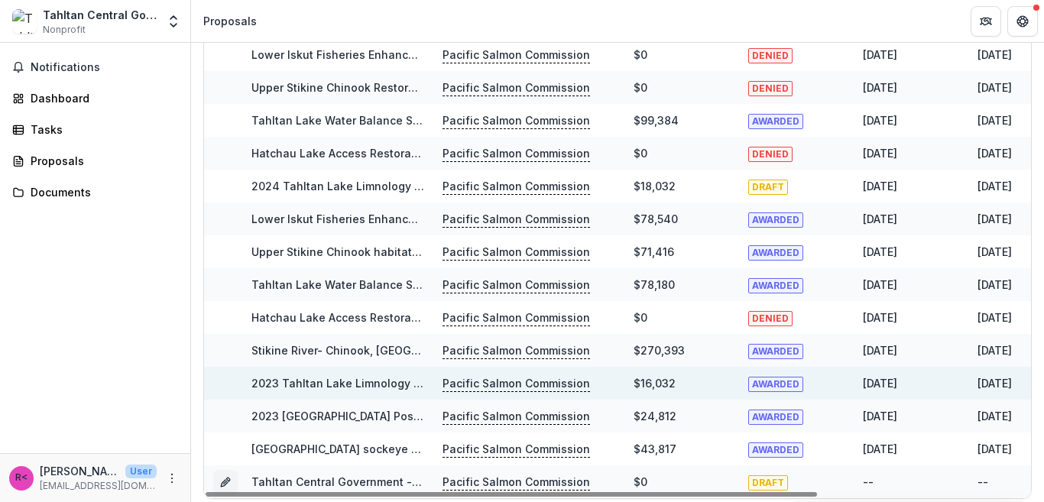
scroll to position [192, 0]
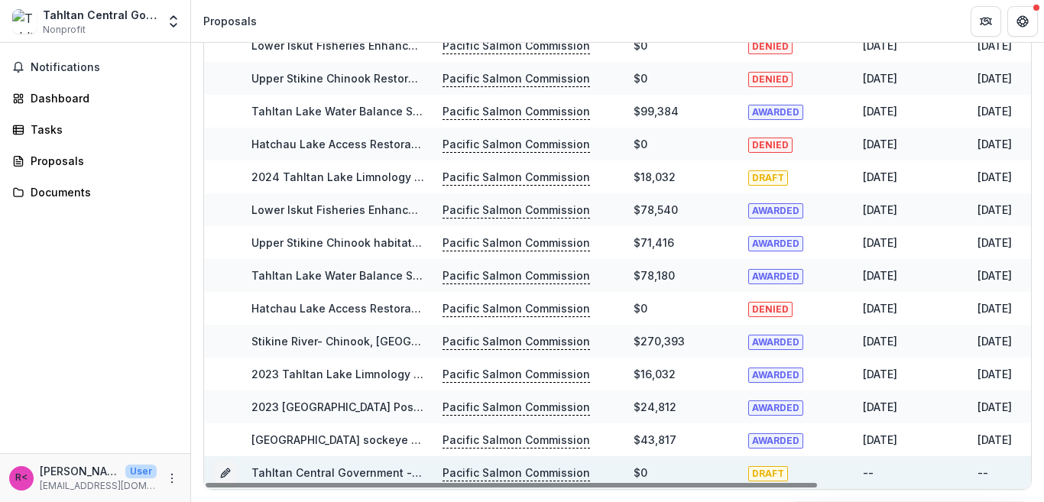
click at [349, 466] on link "Tahltan Central Government - 2025 - Northern Fund Concept Application Form 2026" at bounding box center [477, 472] width 450 height 13
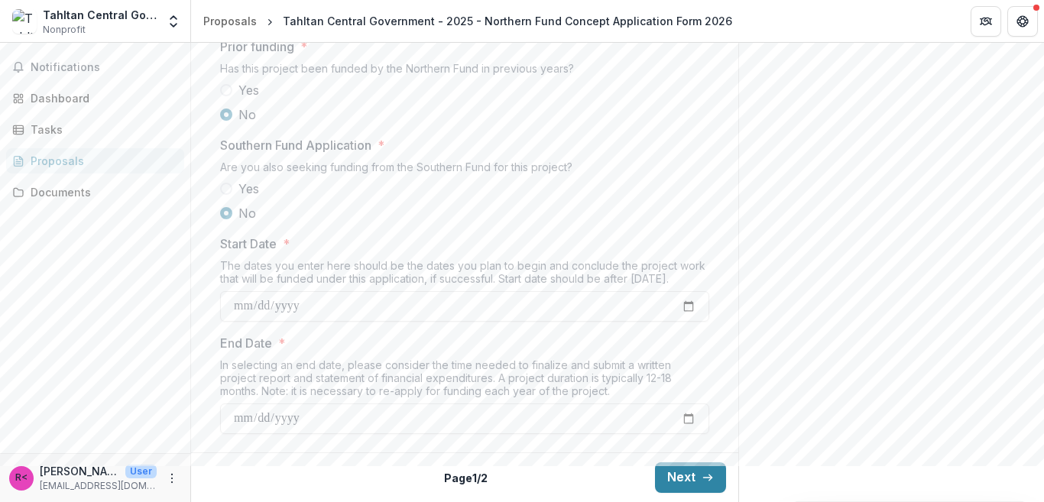
scroll to position [1761, 0]
click at [672, 466] on button "Next" at bounding box center [690, 478] width 71 height 31
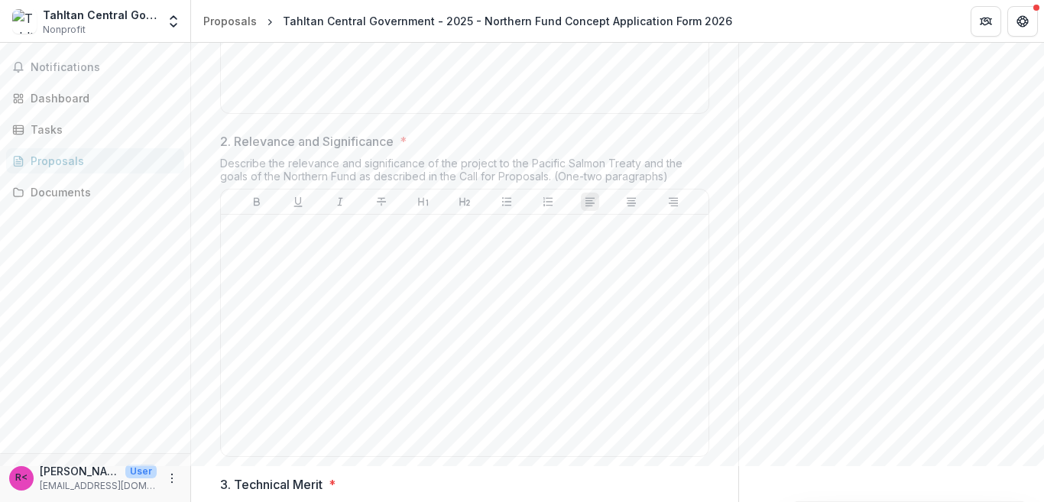
scroll to position [589, 0]
click at [109, 156] on div "Proposals" at bounding box center [101, 161] width 141 height 16
